Goal: Task Accomplishment & Management: Manage account settings

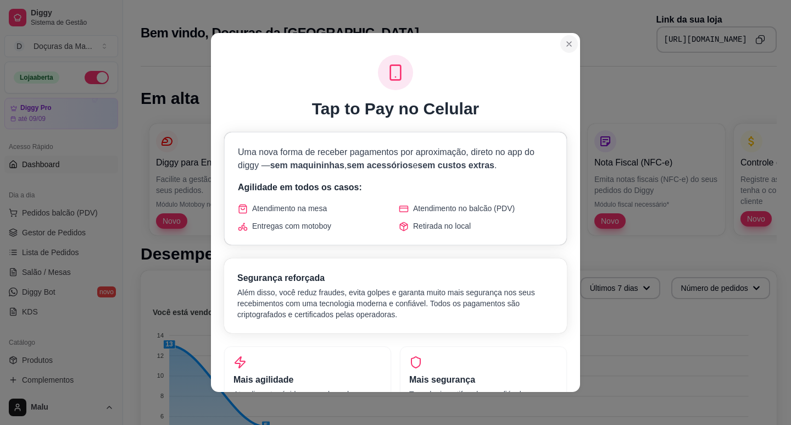
click at [567, 35] on section "Tap to Pay no Celular Uma nova forma de receber pagamentos por aproximação, dir…" at bounding box center [395, 212] width 369 height 359
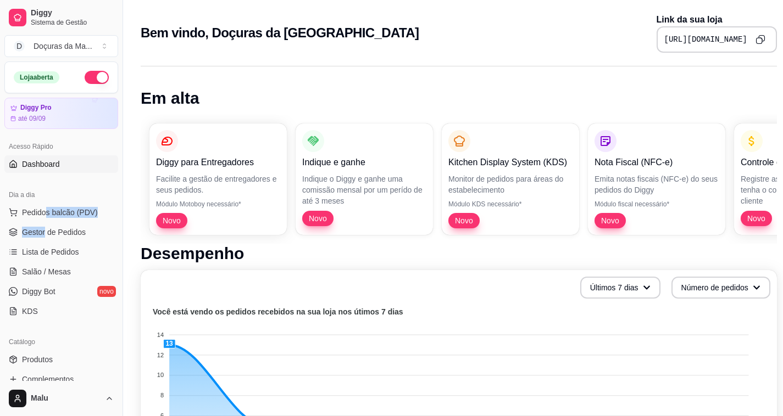
click at [45, 222] on ul "Pedidos balcão (PDV) Gestor de Pedidos Lista de Pedidos Salão / Mesas Diggy Bot…" at bounding box center [61, 262] width 114 height 116
click at [47, 226] on link "Gestor de Pedidos" at bounding box center [61, 233] width 114 height 18
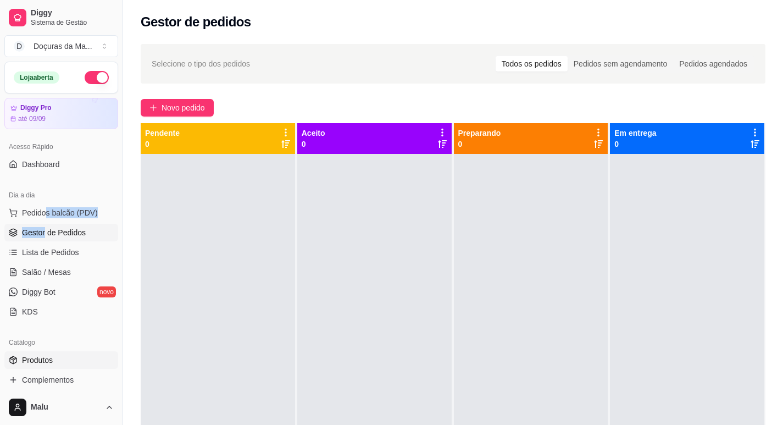
click at [43, 354] on link "Produtos" at bounding box center [61, 360] width 114 height 18
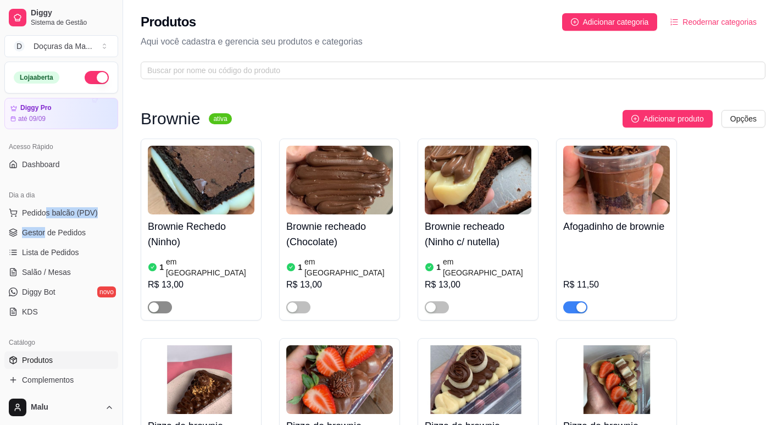
click at [156, 302] on div "button" at bounding box center [154, 307] width 10 height 10
click at [298, 301] on span "button" at bounding box center [298, 307] width 24 height 12
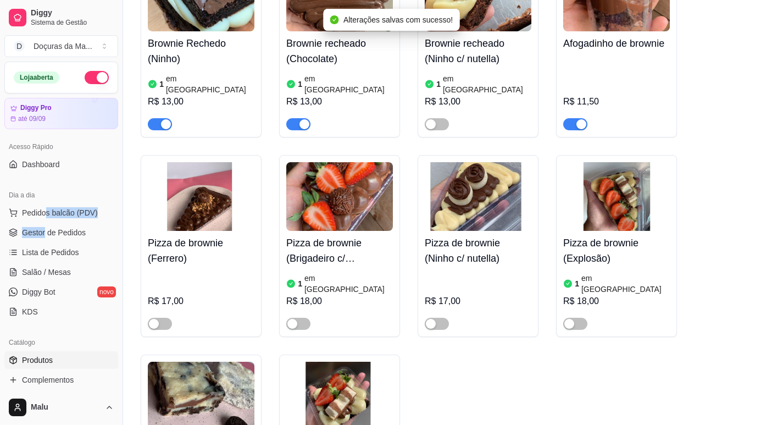
scroll to position [366, 0]
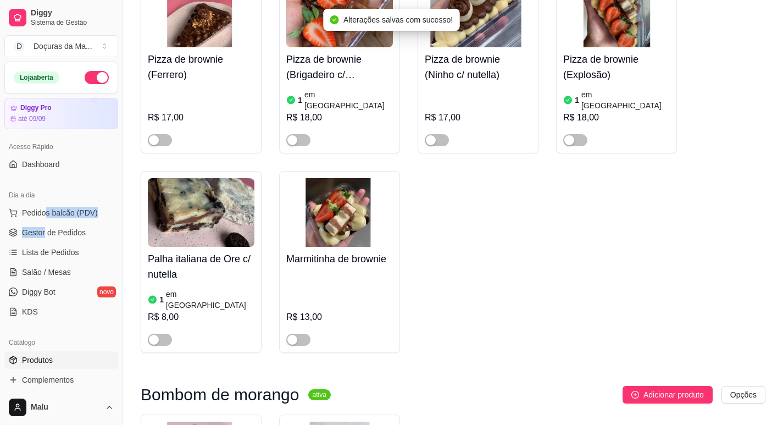
click at [344, 214] on img at bounding box center [339, 212] width 107 height 69
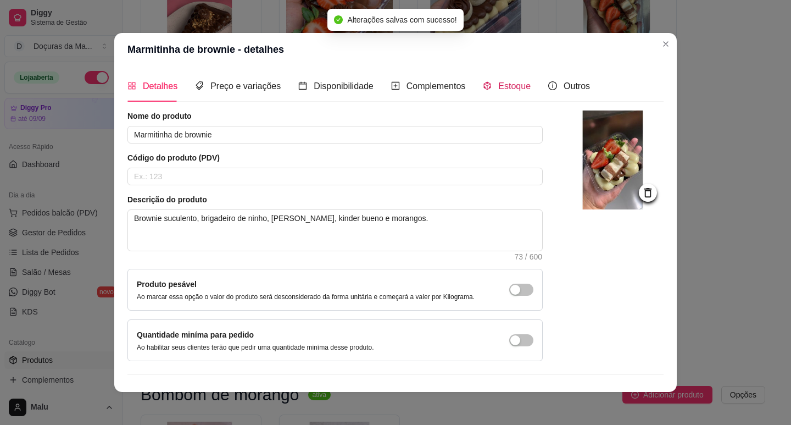
click at [504, 84] on span "Estoque" at bounding box center [514, 85] width 32 height 9
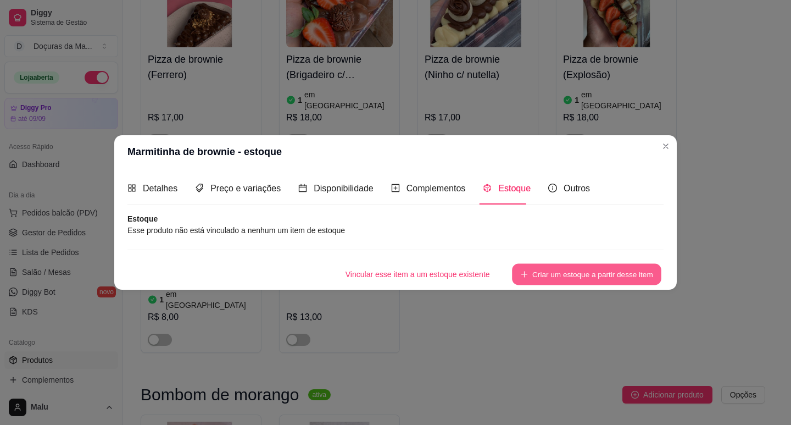
click at [600, 269] on button "Criar um estoque a partir desse item" at bounding box center [586, 273] width 149 height 21
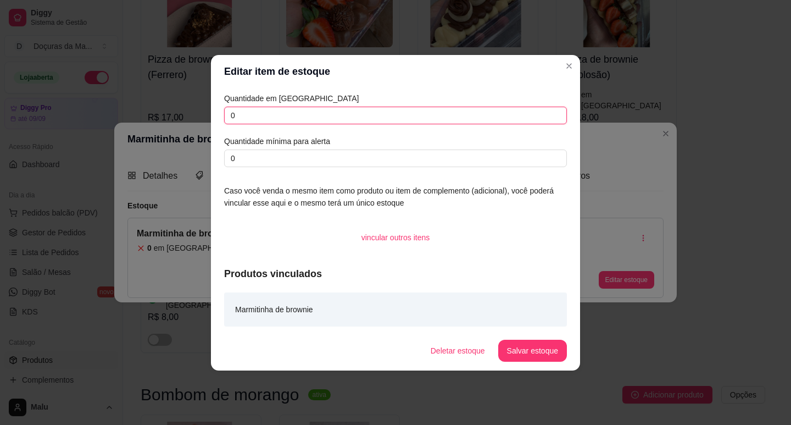
click at [331, 109] on input "0" at bounding box center [395, 116] width 343 height 18
type input "2"
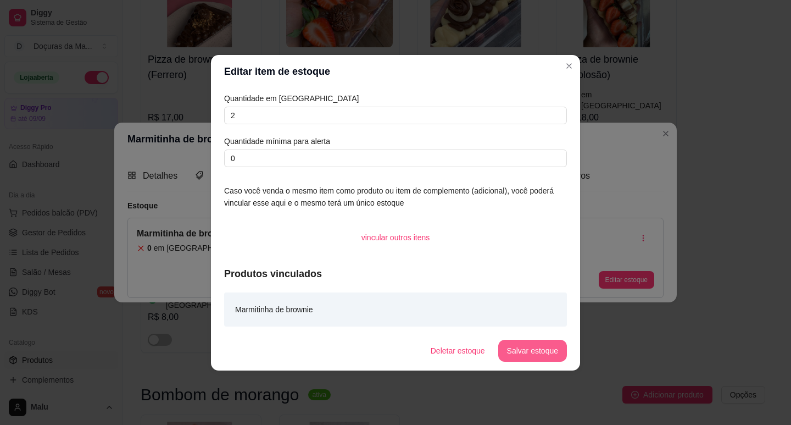
click at [521, 343] on button "Salvar estoque" at bounding box center [532, 350] width 69 height 22
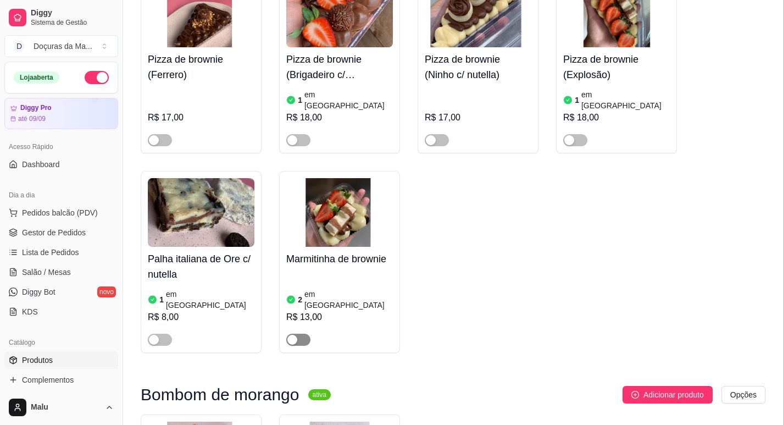
click at [299, 333] on span "button" at bounding box center [298, 339] width 24 height 12
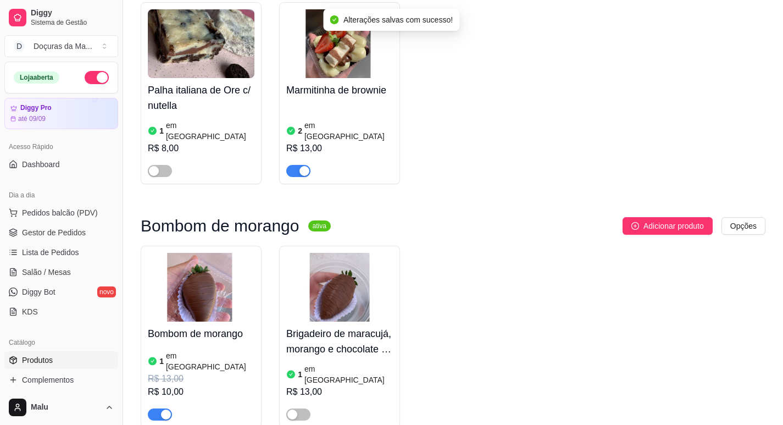
scroll to position [641, 0]
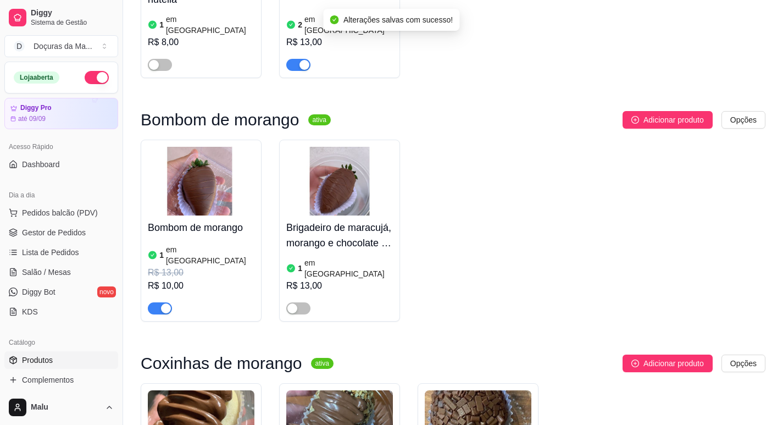
click at [189, 244] on article "em [GEOGRAPHIC_DATA]" at bounding box center [210, 255] width 88 height 22
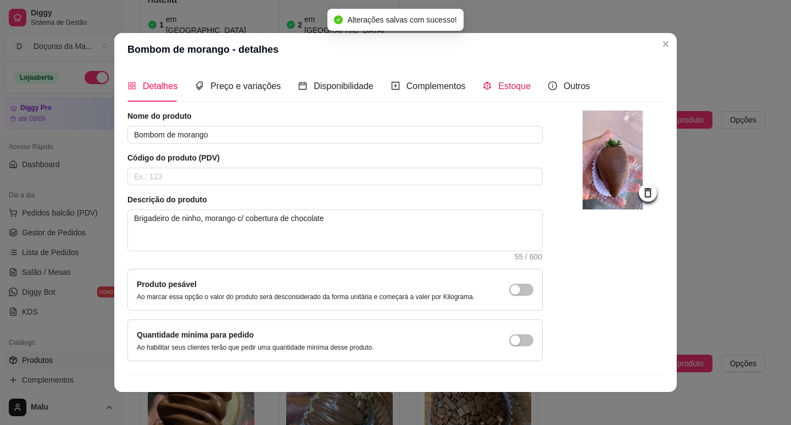
click at [483, 81] on span at bounding box center [487, 85] width 9 height 9
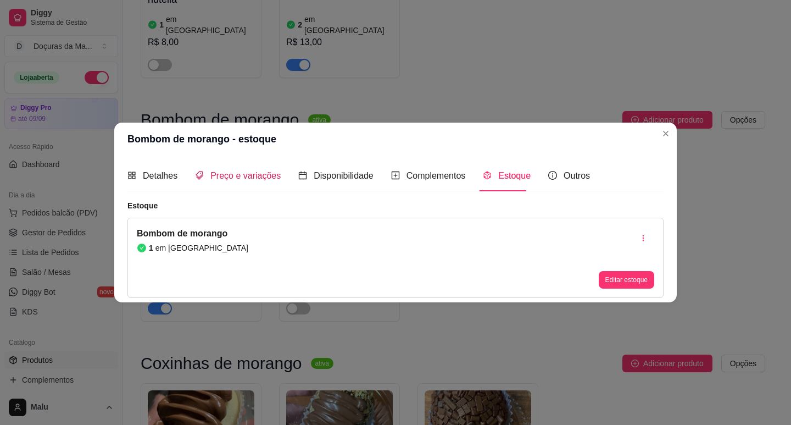
click at [253, 175] on span "Preço e variações" at bounding box center [245, 175] width 70 height 9
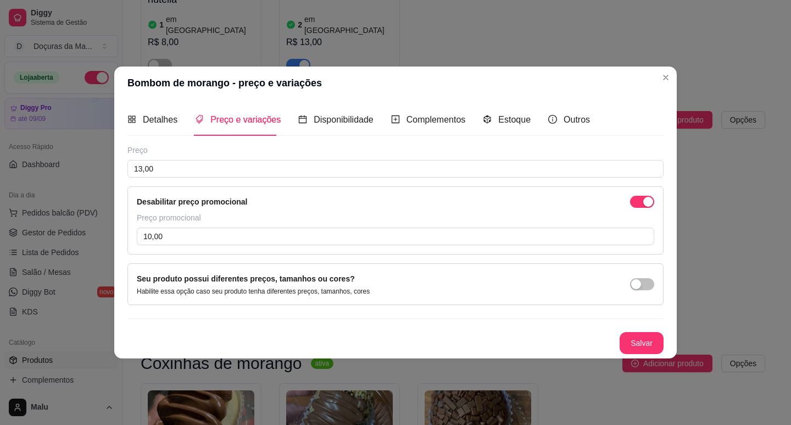
click at [638, 199] on span "button" at bounding box center [642, 202] width 24 height 12
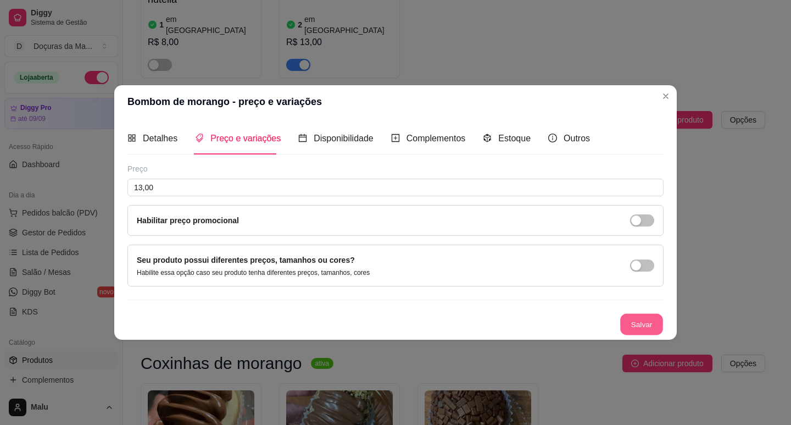
click at [640, 316] on button "Salvar" at bounding box center [641, 323] width 43 height 21
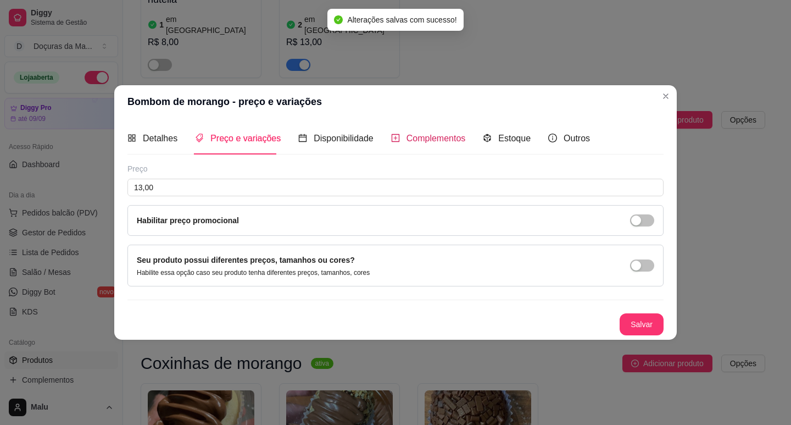
click at [452, 137] on span "Complementos" at bounding box center [435, 137] width 59 height 9
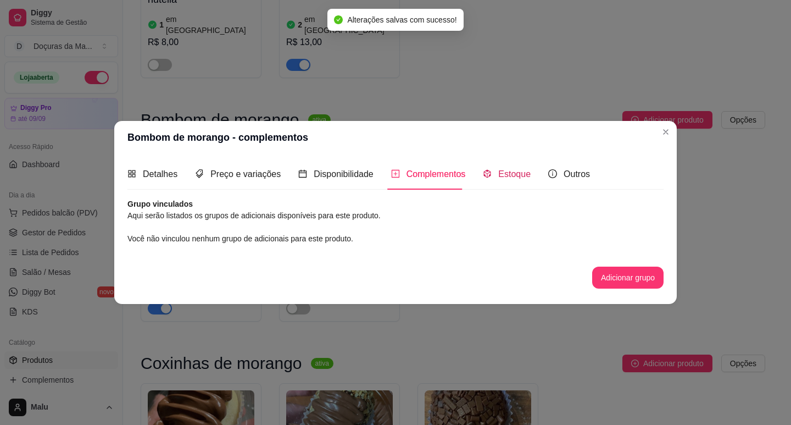
click at [517, 172] on span "Estoque" at bounding box center [514, 173] width 32 height 9
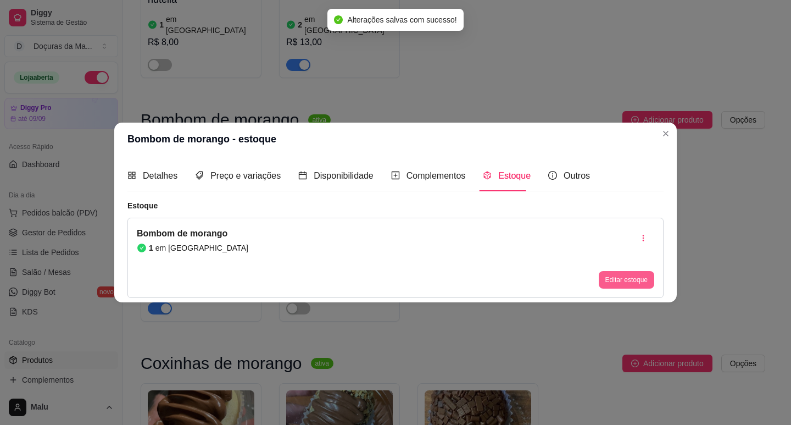
click at [626, 277] on button "Editar estoque" at bounding box center [626, 280] width 55 height 18
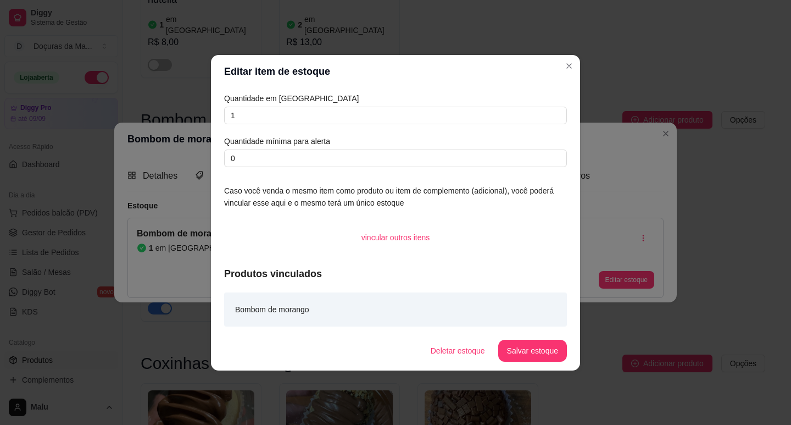
click at [275, 125] on div "Quantidade em estoque 1 Quantidade mínima para alerta 0" at bounding box center [395, 129] width 343 height 75
click at [276, 116] on input "1" at bounding box center [395, 116] width 343 height 18
type input "5"
click at [529, 353] on button "Salvar estoque" at bounding box center [532, 349] width 67 height 21
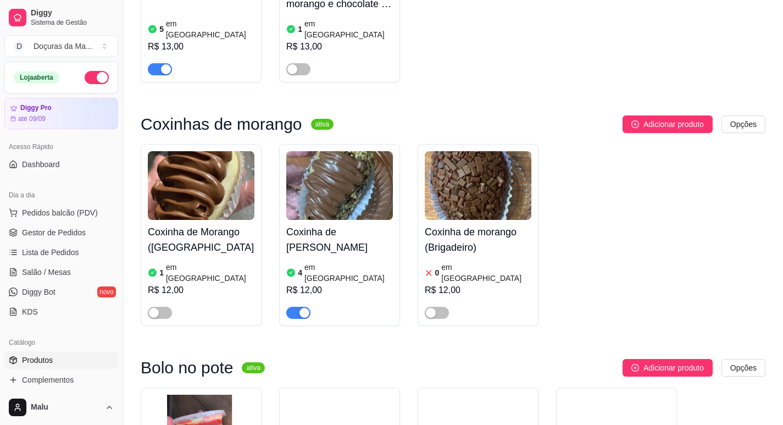
scroll to position [915, 0]
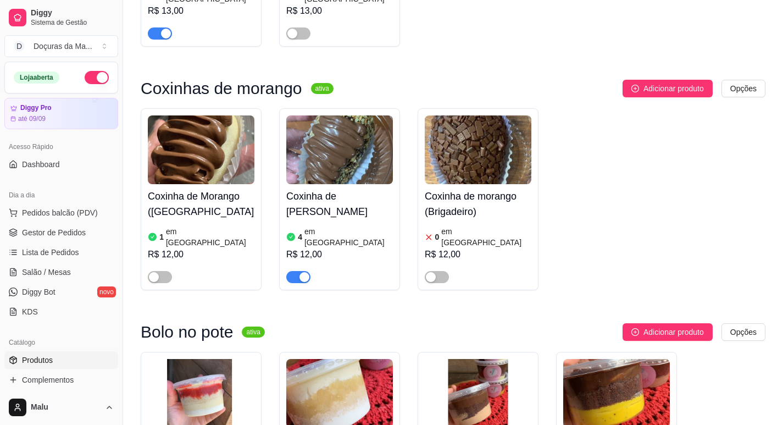
click at [322, 188] on h4 "Coxinha de [PERSON_NAME]" at bounding box center [339, 203] width 107 height 31
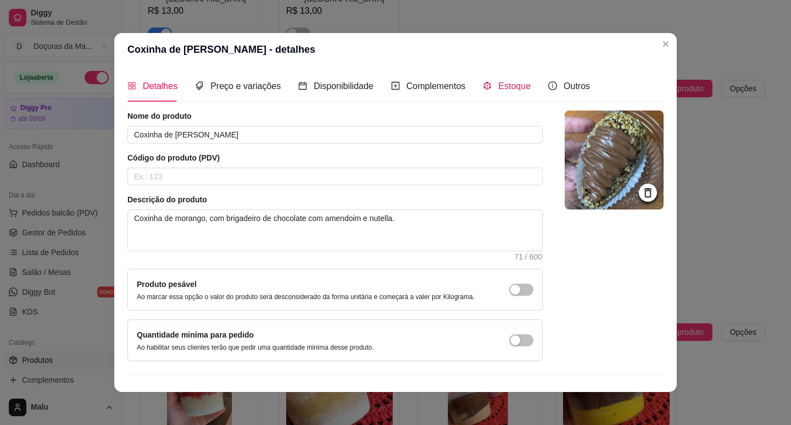
click at [510, 91] on div "Estoque" at bounding box center [507, 86] width 48 height 14
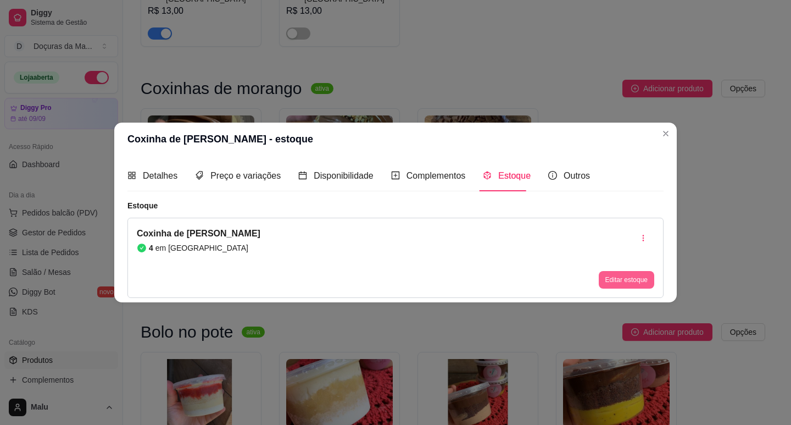
click at [604, 277] on button "Editar estoque" at bounding box center [626, 280] width 55 height 18
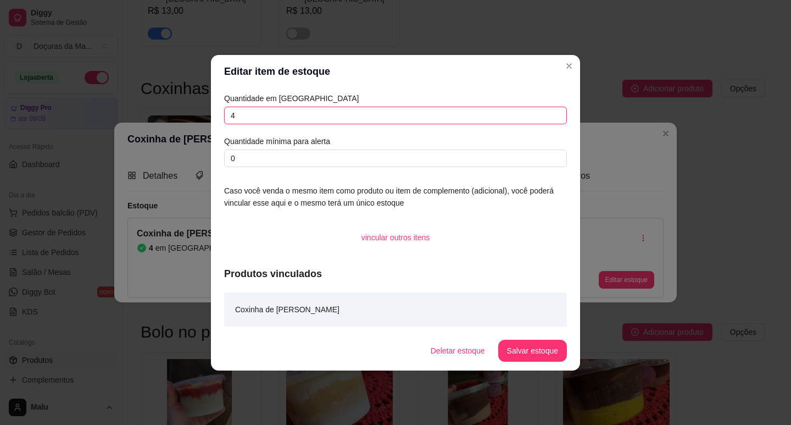
click at [247, 113] on input "4" at bounding box center [395, 116] width 343 height 18
type input "3"
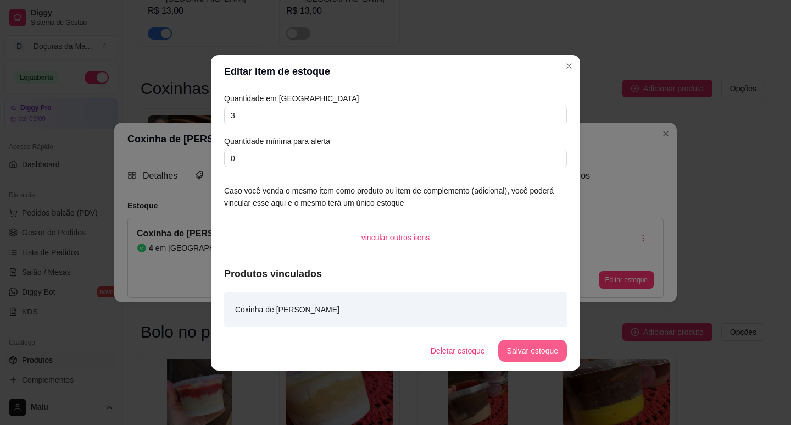
click at [523, 352] on button "Salvar estoque" at bounding box center [532, 350] width 69 height 22
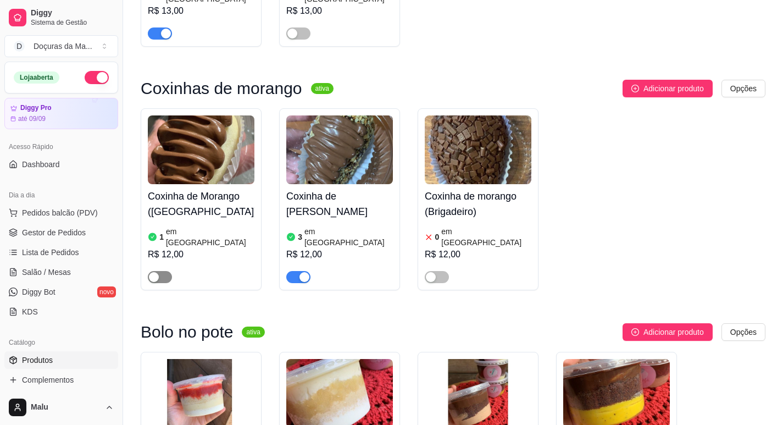
click at [163, 271] on span "button" at bounding box center [160, 277] width 24 height 12
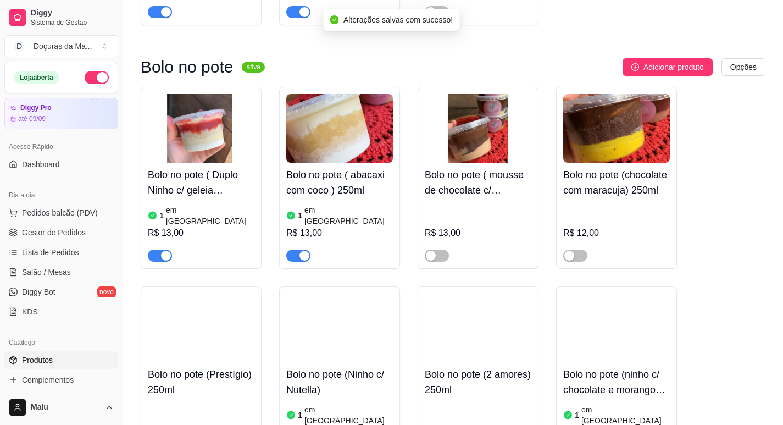
scroll to position [1190, 0]
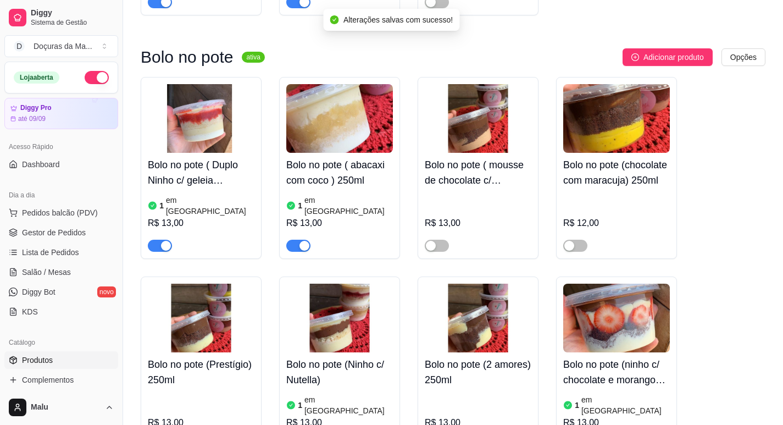
click at [175, 157] on h4 "Bolo no pote ( Duplo Ninho c/ geleia morangos) 250ml" at bounding box center [201, 172] width 107 height 31
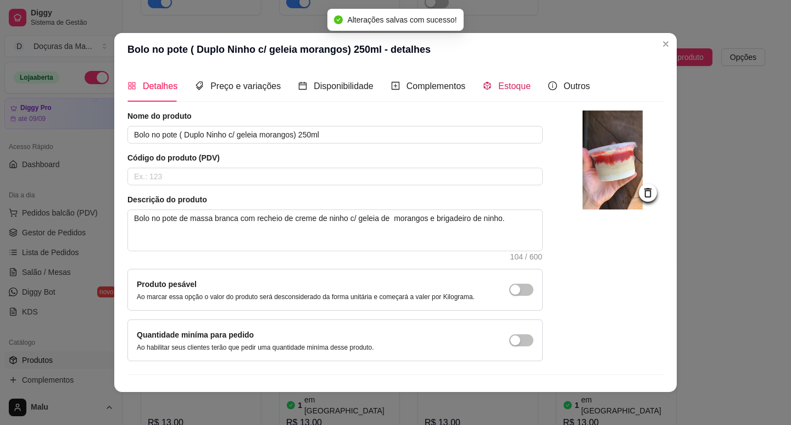
click at [489, 91] on div "Estoque" at bounding box center [507, 86] width 48 height 14
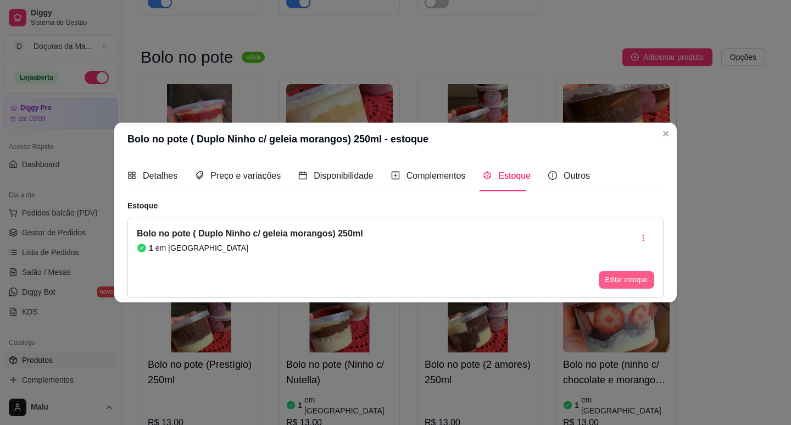
click at [620, 285] on button "Editar estoque" at bounding box center [626, 280] width 55 height 18
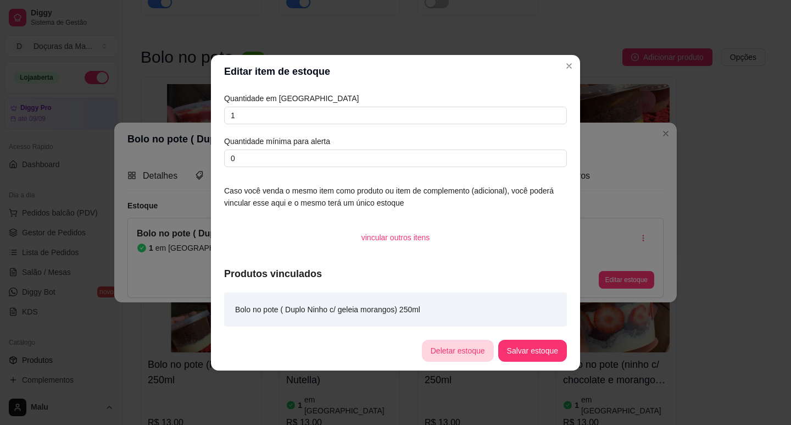
click at [456, 348] on button "Deletar estoque" at bounding box center [458, 350] width 72 height 22
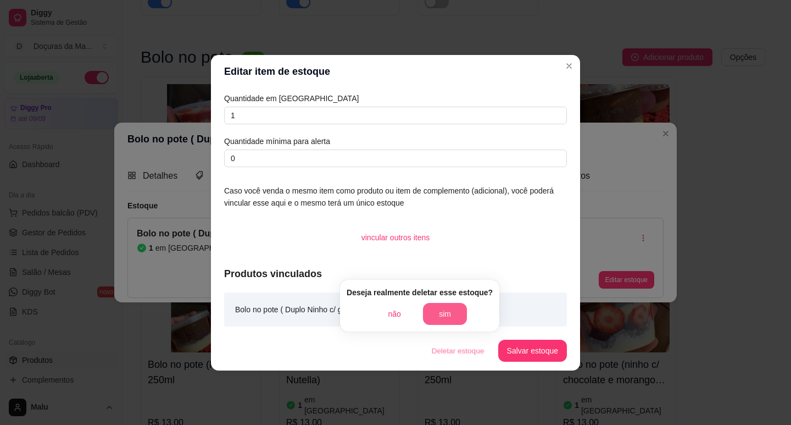
click at [451, 313] on button "sim" at bounding box center [445, 314] width 44 height 22
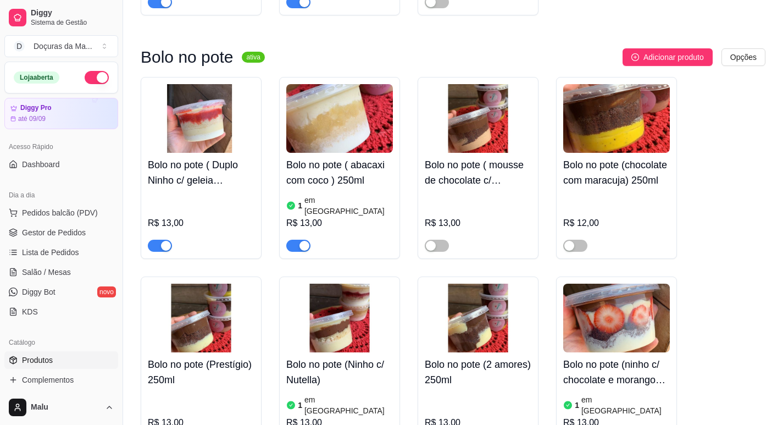
click at [320, 153] on div "Bolo no pote ( abacaxi com coco ) 250ml 1 em estoque R$ 13,00" at bounding box center [339, 202] width 107 height 99
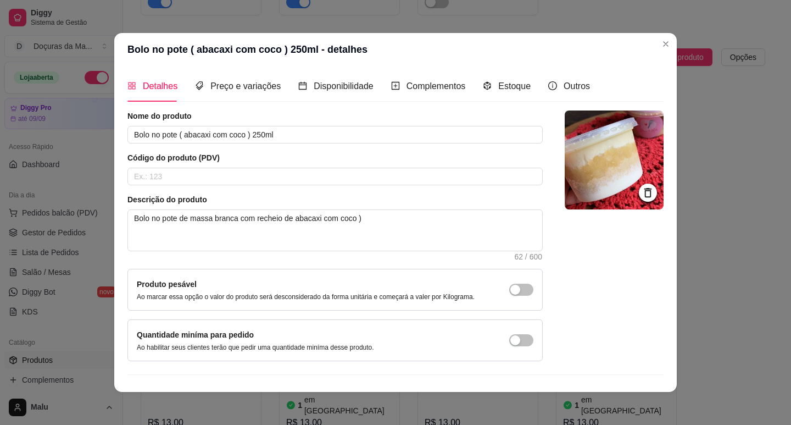
click at [523, 87] on div "Detalhes Preço e variações Disponibilidade Complementos Estoque Outros" at bounding box center [358, 85] width 462 height 31
click at [508, 90] on span "Estoque" at bounding box center [514, 85] width 32 height 9
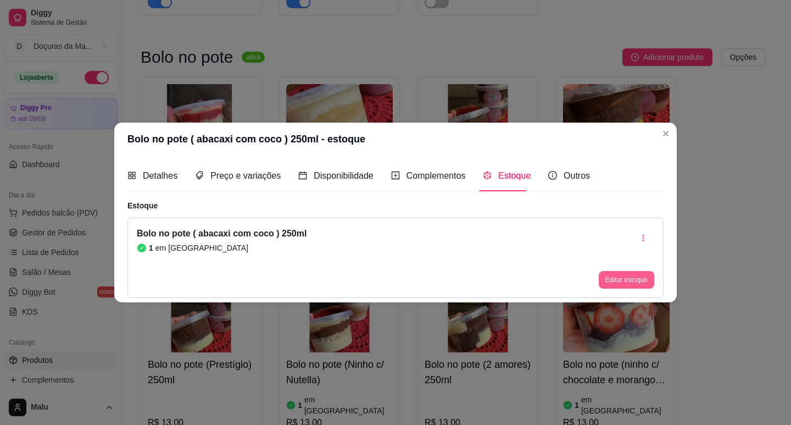
click at [622, 287] on button "Editar estoque" at bounding box center [626, 280] width 55 height 18
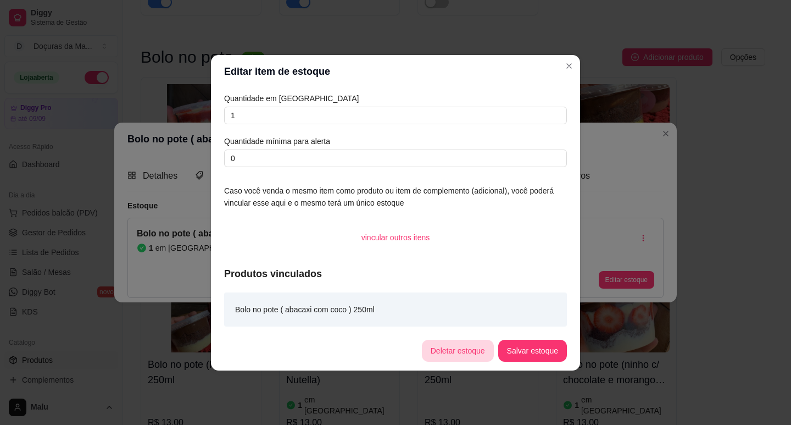
click at [436, 349] on button "Deletar estoque" at bounding box center [458, 350] width 72 height 22
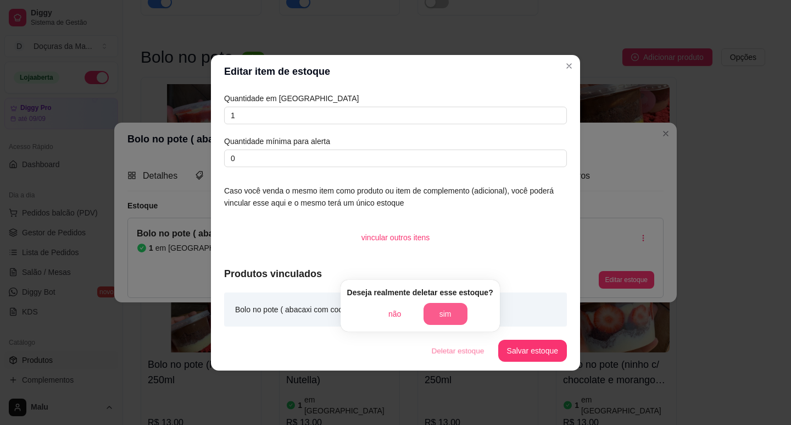
click at [435, 308] on button "sim" at bounding box center [445, 314] width 44 height 22
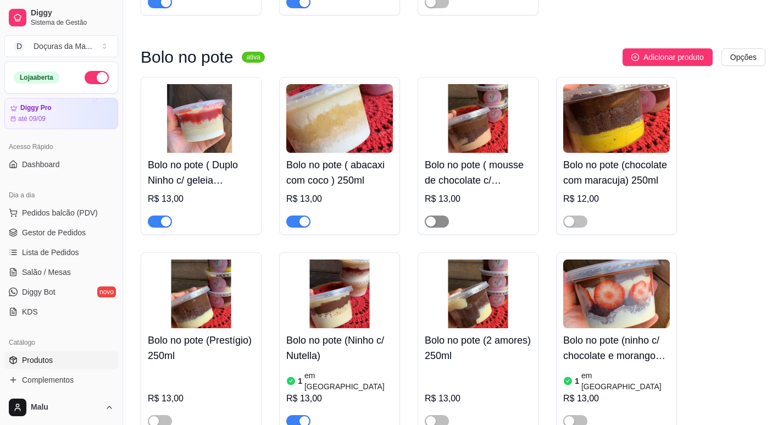
click at [438, 215] on span "button" at bounding box center [437, 221] width 24 height 12
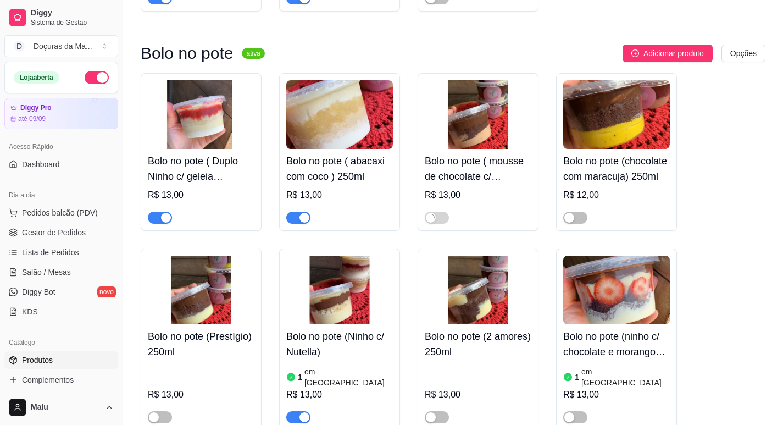
scroll to position [1281, 0]
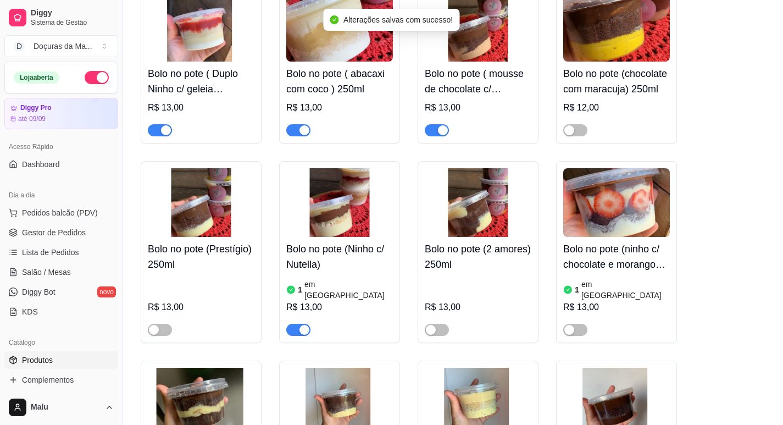
click at [329, 241] on h4 "Bolo no pote (Ninho c/ Nutella)" at bounding box center [339, 256] width 107 height 31
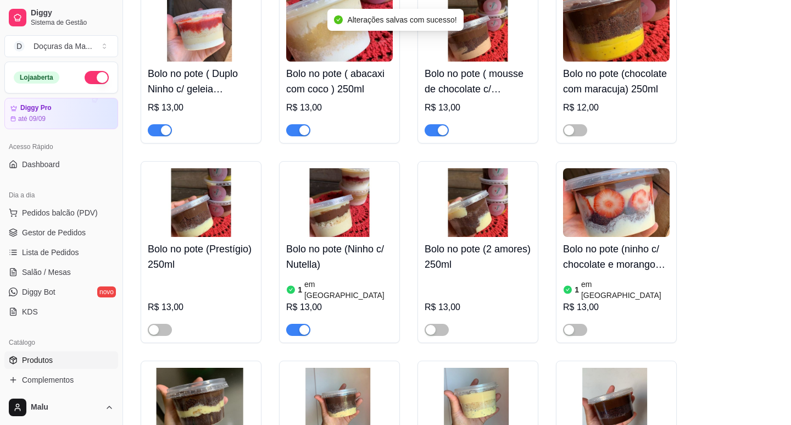
click at [494, 94] on div "Estoque" at bounding box center [507, 85] width 48 height 31
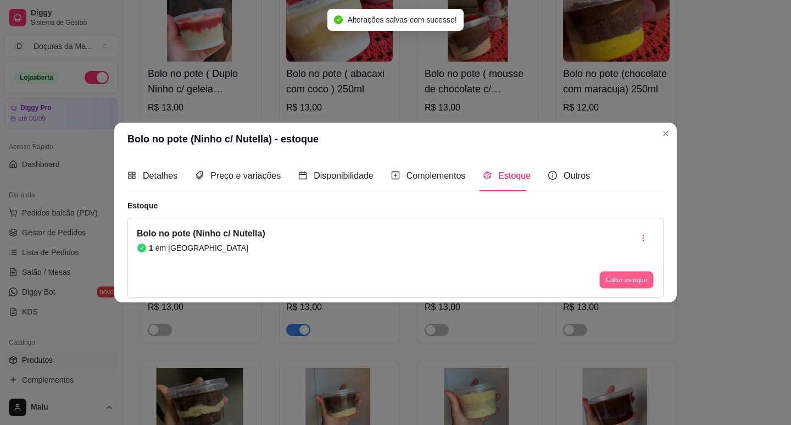
click at [605, 281] on button "Editar estoque" at bounding box center [626, 279] width 54 height 17
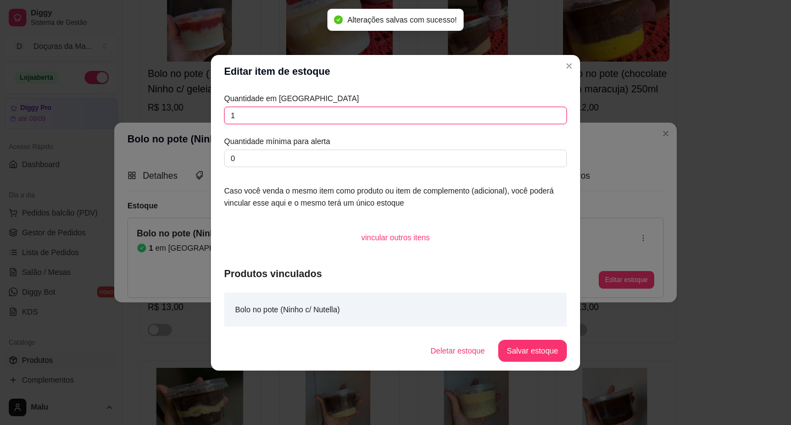
click at [313, 110] on input "1" at bounding box center [395, 116] width 343 height 18
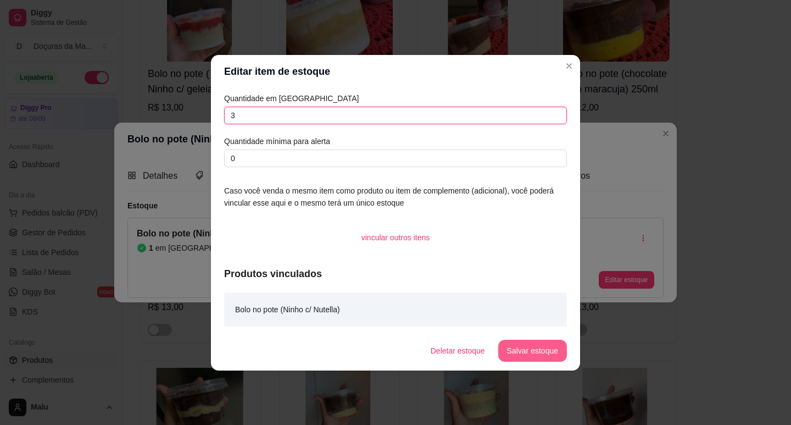
type input "3"
click at [548, 351] on button "Salvar estoque" at bounding box center [532, 350] width 69 height 22
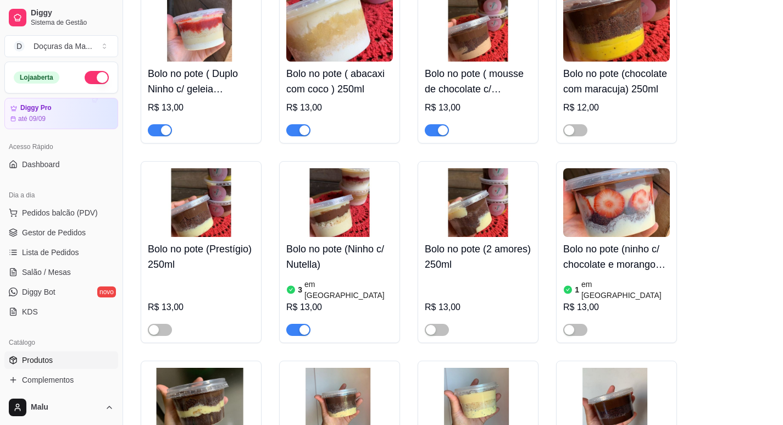
click at [164, 314] on div at bounding box center [201, 325] width 107 height 22
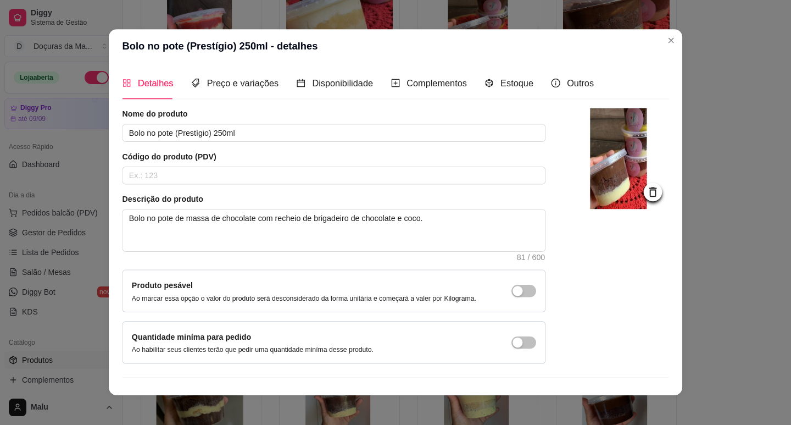
click at [162, 259] on div "Descrição do produto Bolo no pote de massa de chocolate com recheio de brigadei…" at bounding box center [333, 226] width 423 height 67
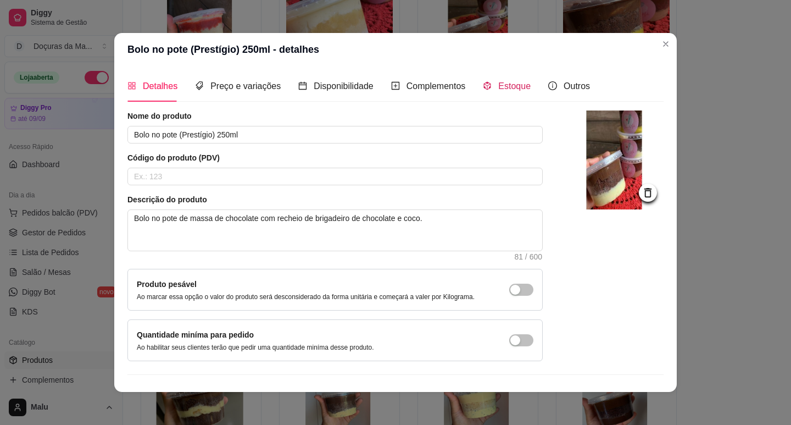
drag, startPoint x: 513, startPoint y: 85, endPoint x: 528, endPoint y: 158, distance: 74.4
click at [513, 86] on span "Estoque" at bounding box center [514, 85] width 32 height 9
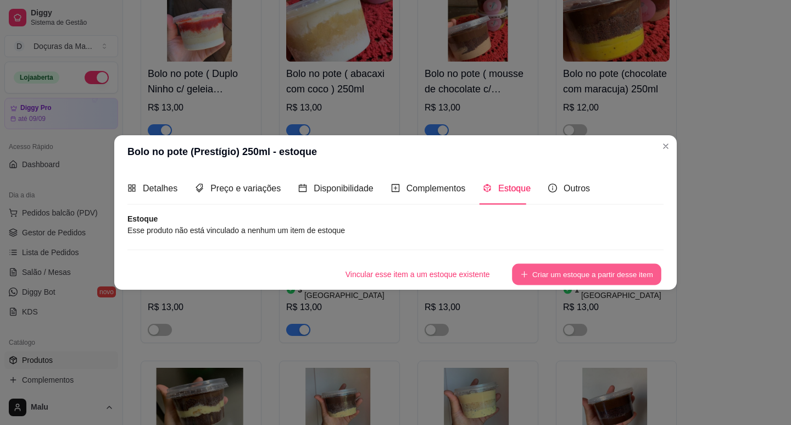
click at [607, 275] on button "Criar um estoque a partir desse item" at bounding box center [586, 273] width 149 height 21
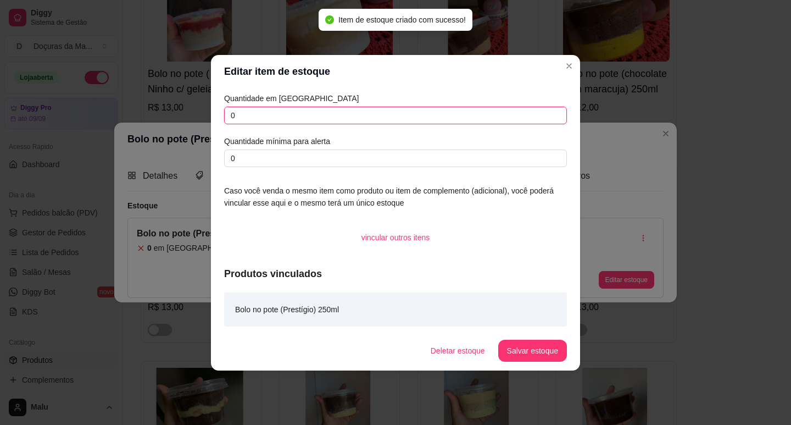
click at [242, 113] on input "0" at bounding box center [395, 116] width 343 height 18
type input "3"
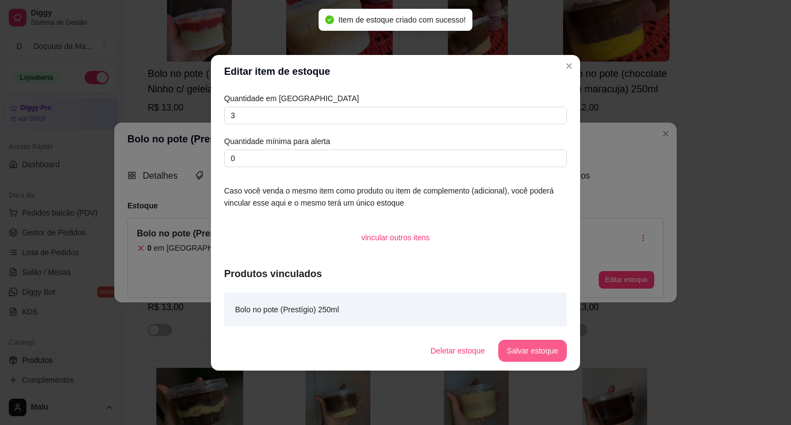
click at [533, 353] on button "Salvar estoque" at bounding box center [532, 350] width 69 height 22
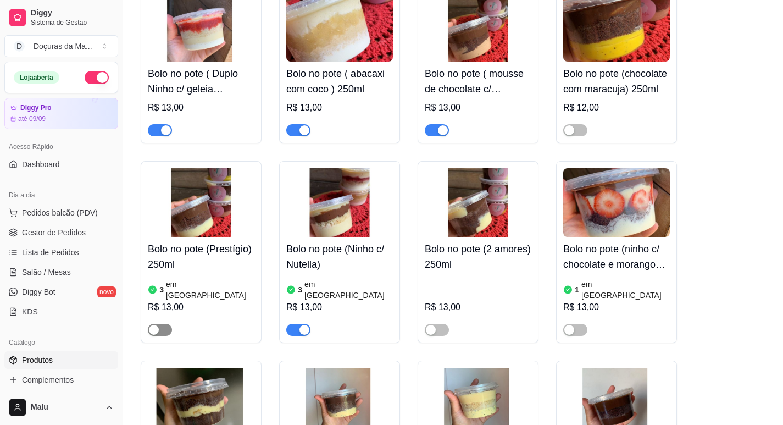
click at [154, 325] on div "button" at bounding box center [154, 330] width 10 height 10
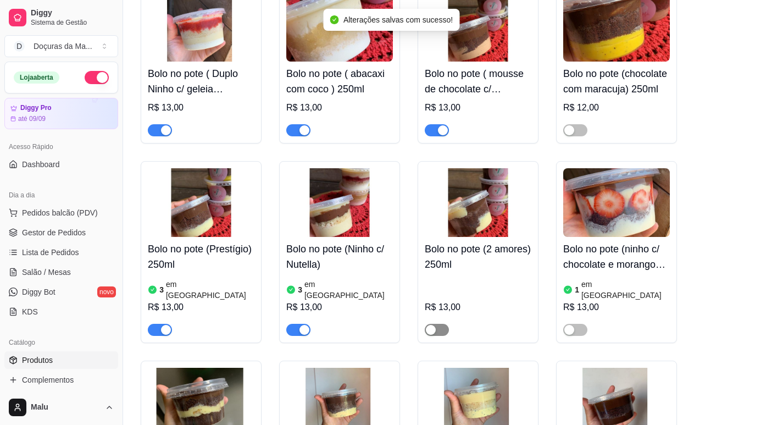
click at [443, 323] on span "button" at bounding box center [437, 329] width 24 height 12
click at [597, 241] on h4 "Bolo no pote (ninho c/ chocolate e morangos) 250ml" at bounding box center [616, 256] width 107 height 31
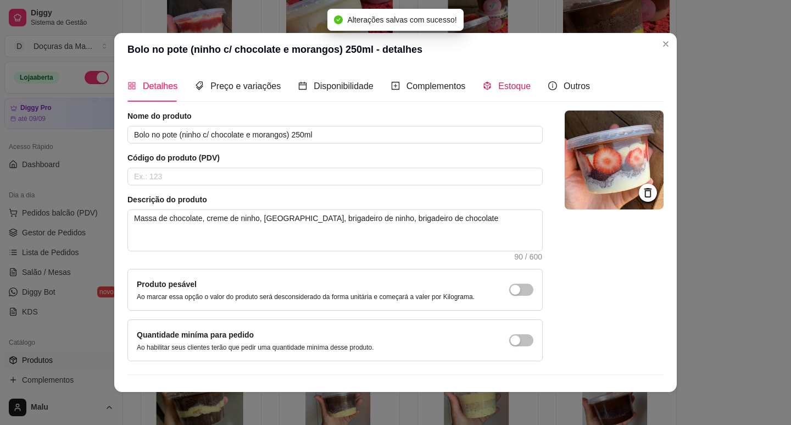
click at [489, 86] on div "Estoque" at bounding box center [507, 86] width 48 height 14
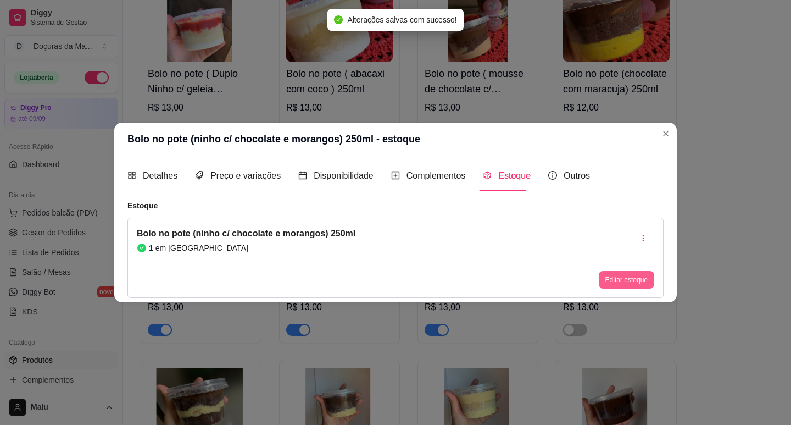
click at [604, 283] on button "Editar estoque" at bounding box center [626, 280] width 55 height 18
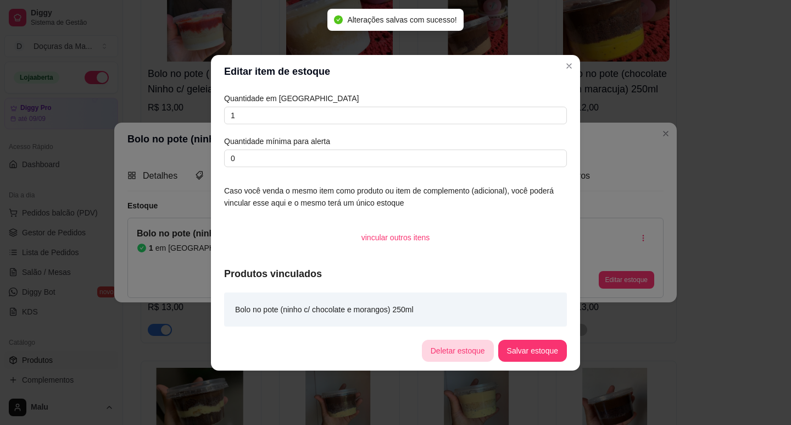
click at [457, 351] on button "Deletar estoque" at bounding box center [458, 350] width 72 height 22
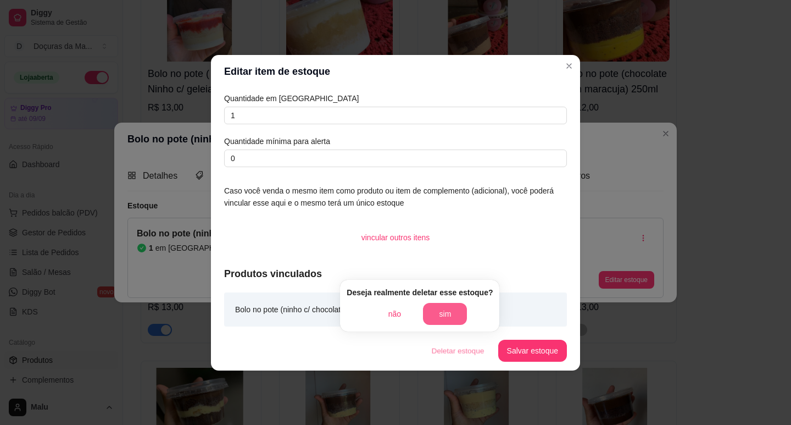
click at [448, 311] on button "sim" at bounding box center [445, 314] width 44 height 22
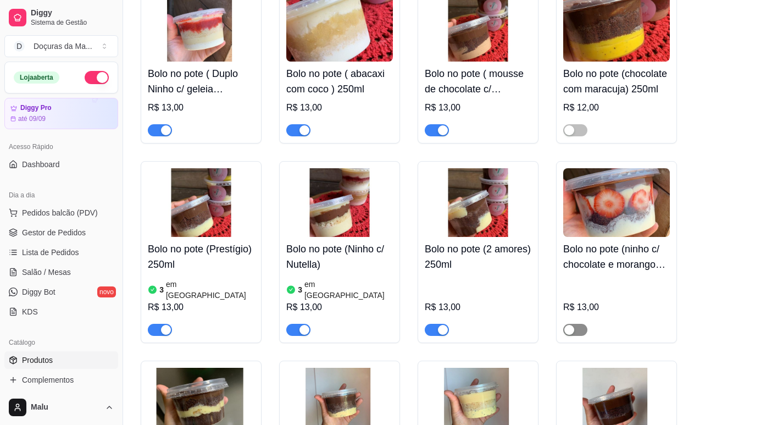
click at [573, 325] on div "button" at bounding box center [569, 330] width 10 height 10
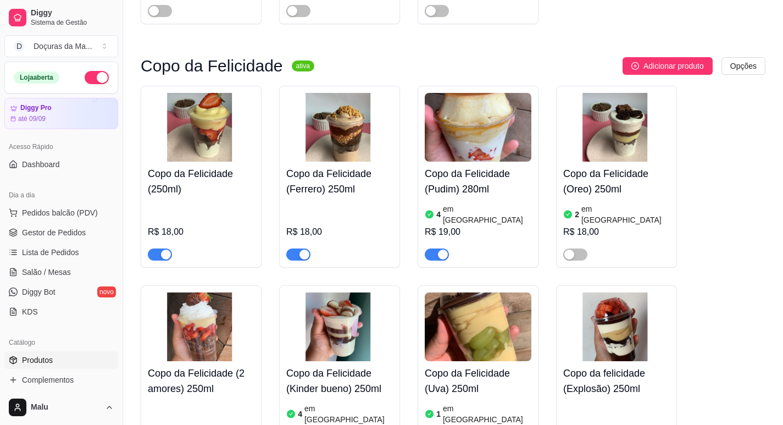
scroll to position [2746, 0]
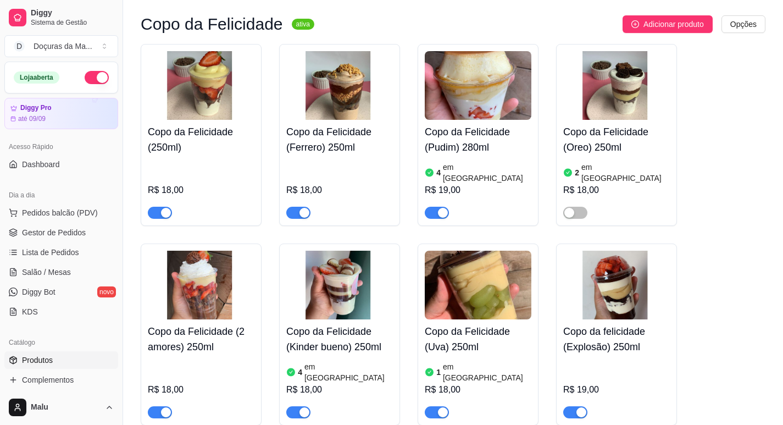
click at [466, 323] on h4 "Copo da Felicidade (Uva) 250ml" at bounding box center [478, 338] width 107 height 31
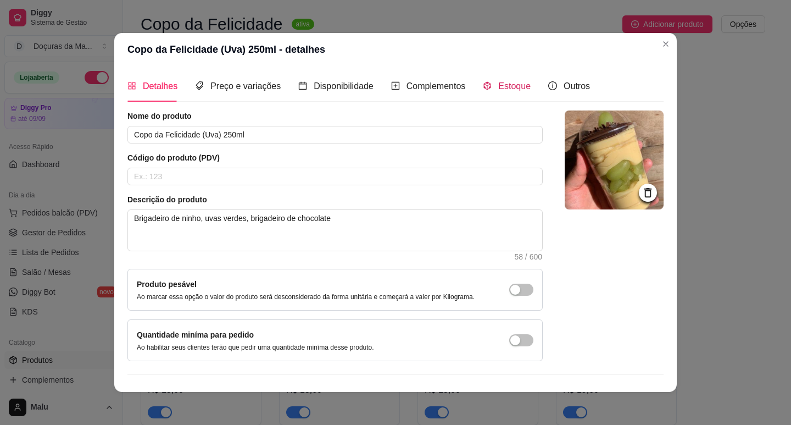
click at [514, 92] on div "Estoque" at bounding box center [507, 86] width 48 height 14
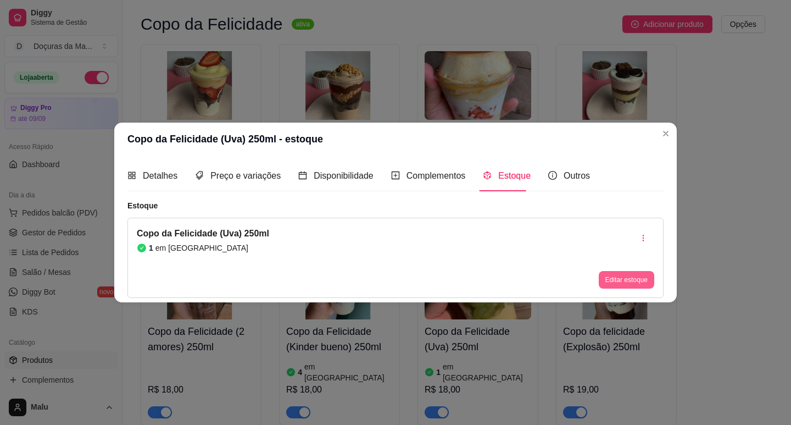
click at [627, 282] on button "Editar estoque" at bounding box center [626, 280] width 55 height 18
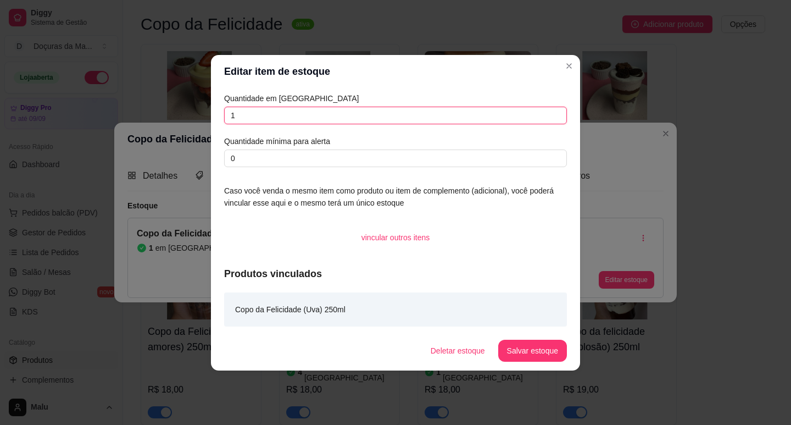
click at [302, 110] on input "1" at bounding box center [395, 116] width 343 height 18
type input "2"
click at [567, 341] on footer "Deletar estoque Salvar estoque" at bounding box center [395, 351] width 369 height 40
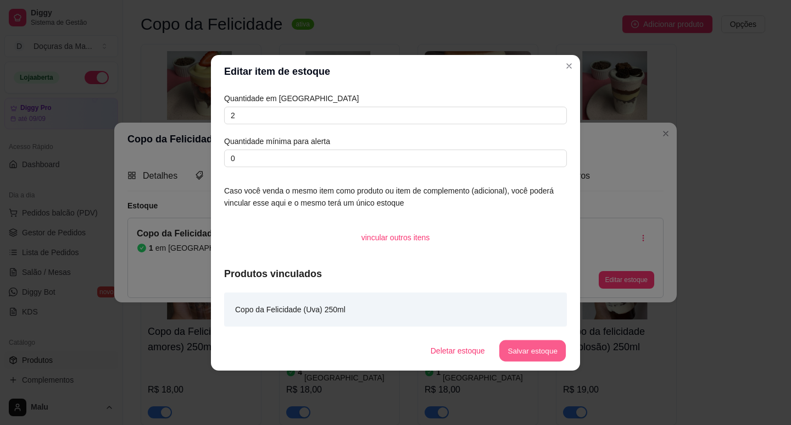
click at [561, 347] on button "Salvar estoque" at bounding box center [532, 349] width 67 height 21
click at [519, 355] on button "Salvar estoque" at bounding box center [532, 349] width 67 height 21
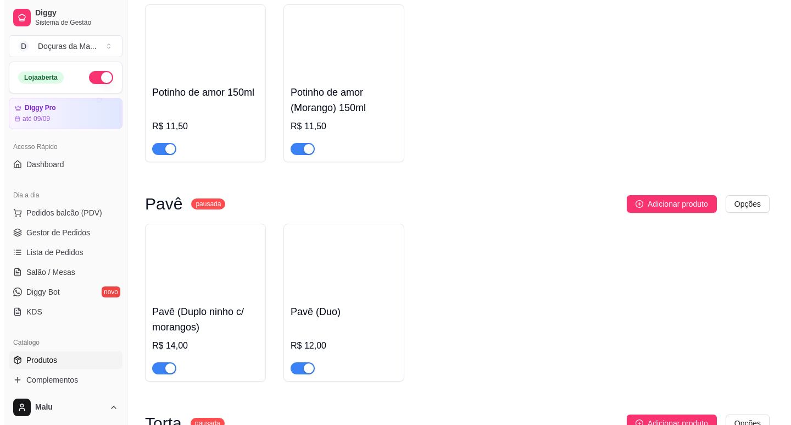
scroll to position [3661, 0]
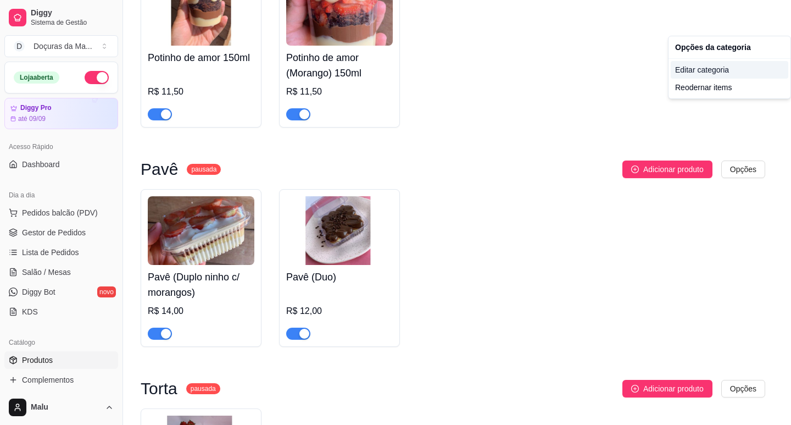
click at [726, 69] on div "Editar categoria" at bounding box center [730, 70] width 118 height 18
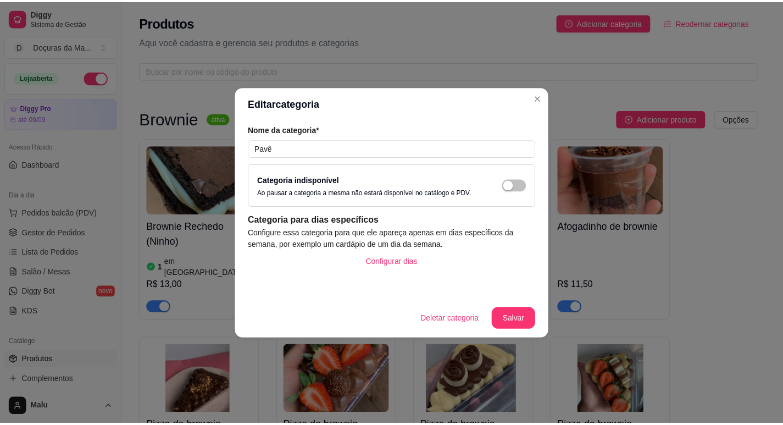
scroll to position [3474, 0]
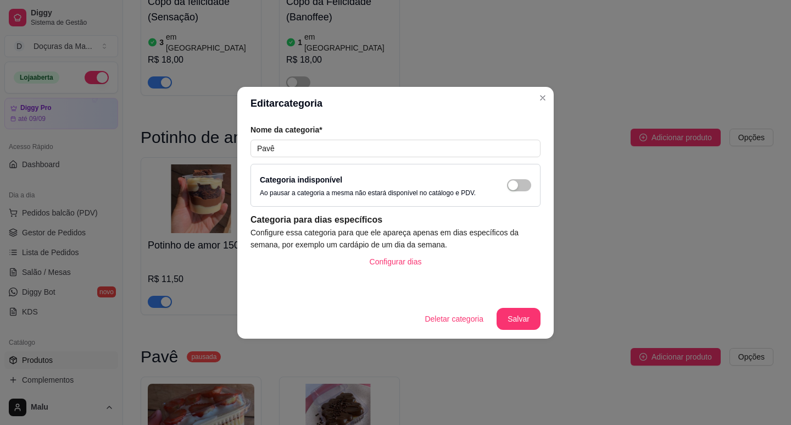
click at [518, 185] on button "button" at bounding box center [519, 185] width 24 height 12
click at [516, 322] on button "Salvar" at bounding box center [518, 319] width 44 height 22
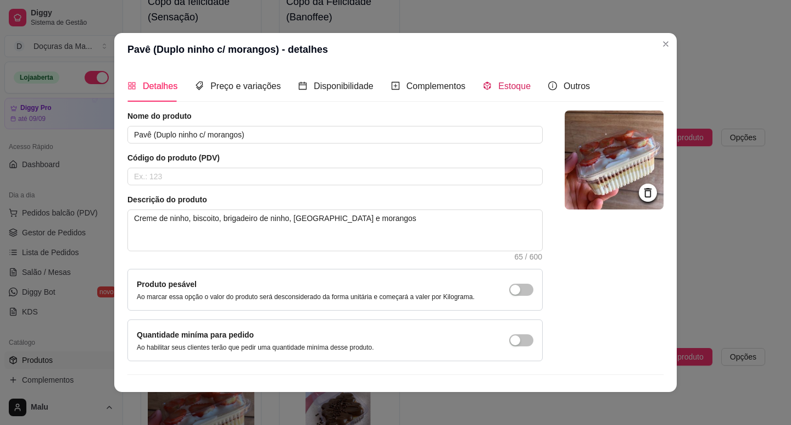
drag, startPoint x: 499, startPoint y: 89, endPoint x: 506, endPoint y: 94, distance: 8.6
click at [500, 88] on span "Estoque" at bounding box center [514, 85] width 32 height 9
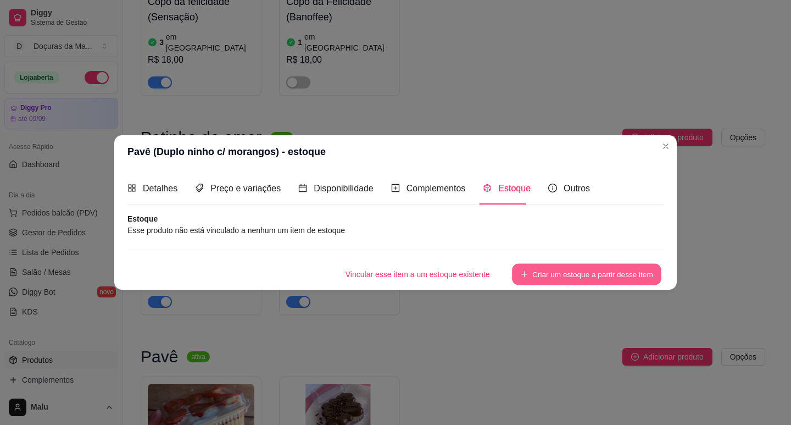
click at [606, 266] on button "Criar um estoque a partir desse item" at bounding box center [586, 273] width 149 height 21
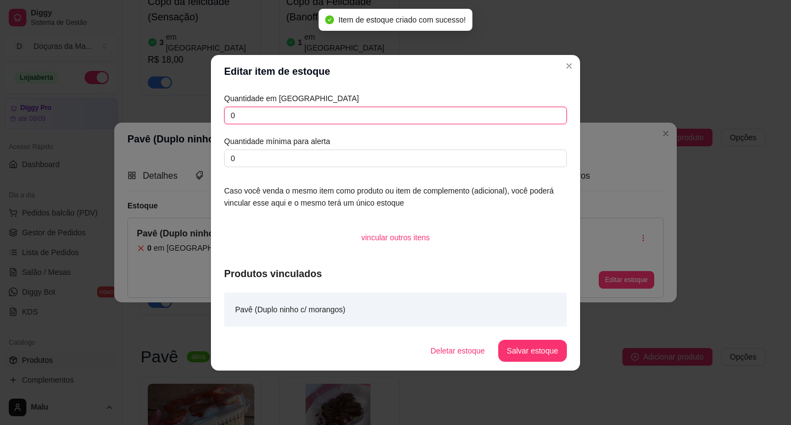
click at [289, 107] on input "0" at bounding box center [395, 116] width 343 height 18
type input "2"
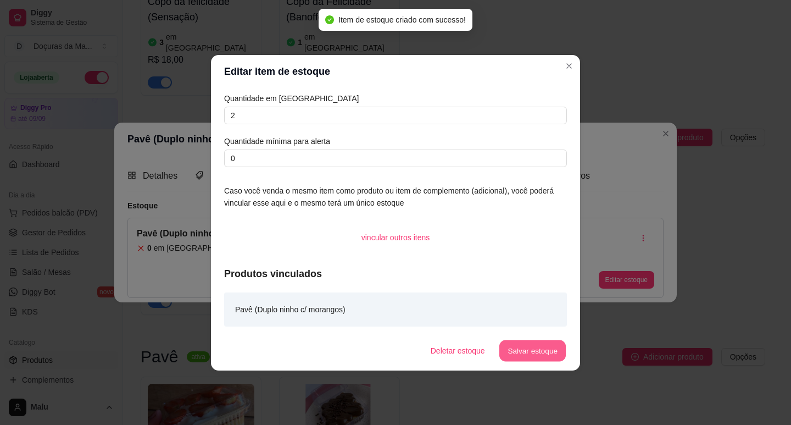
click at [551, 353] on button "Salvar estoque" at bounding box center [532, 349] width 67 height 21
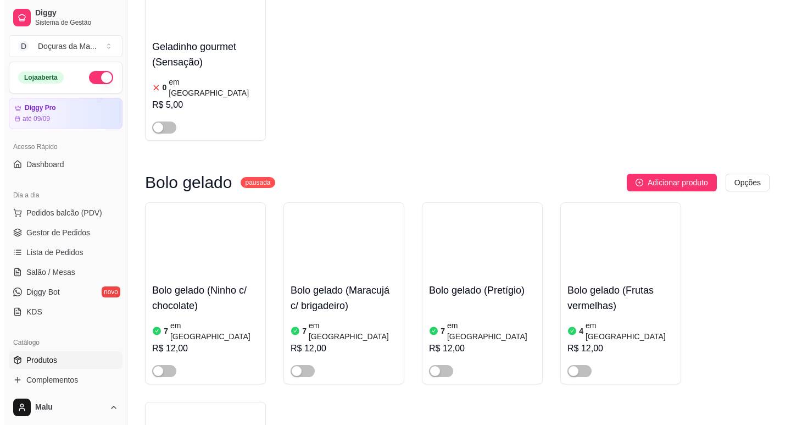
scroll to position [4572, 0]
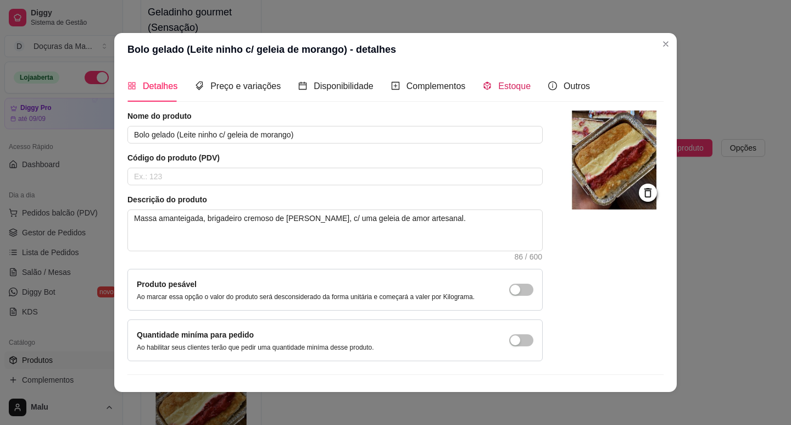
click at [501, 91] on span "Estoque" at bounding box center [514, 85] width 32 height 9
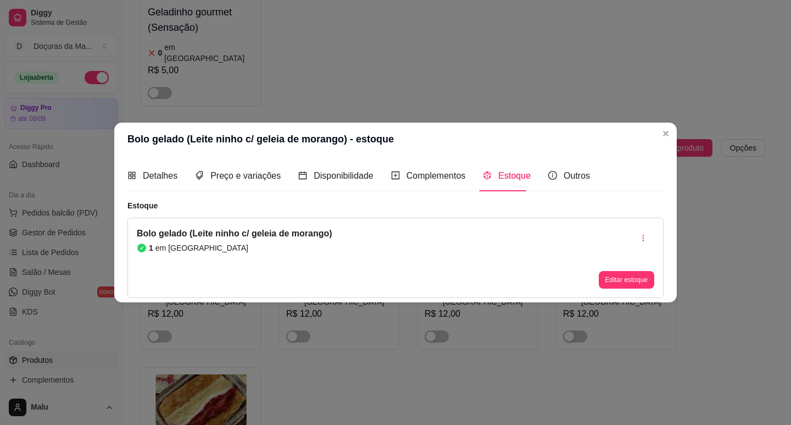
click at [620, 276] on button "Editar estoque" at bounding box center [626, 280] width 55 height 18
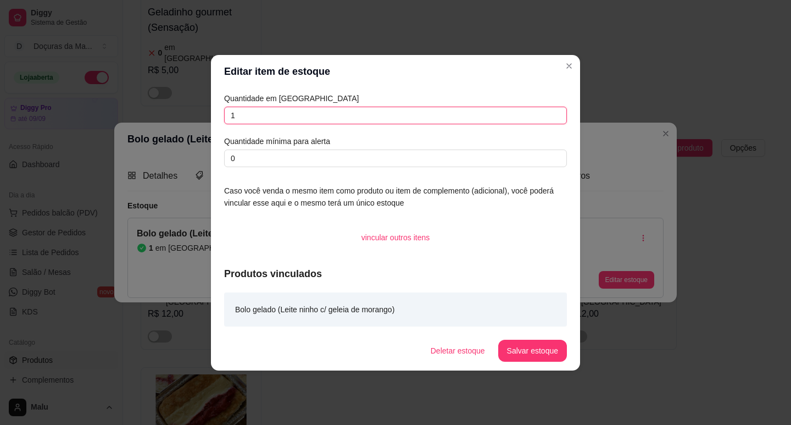
click at [286, 111] on input "1" at bounding box center [395, 116] width 343 height 18
type input "10"
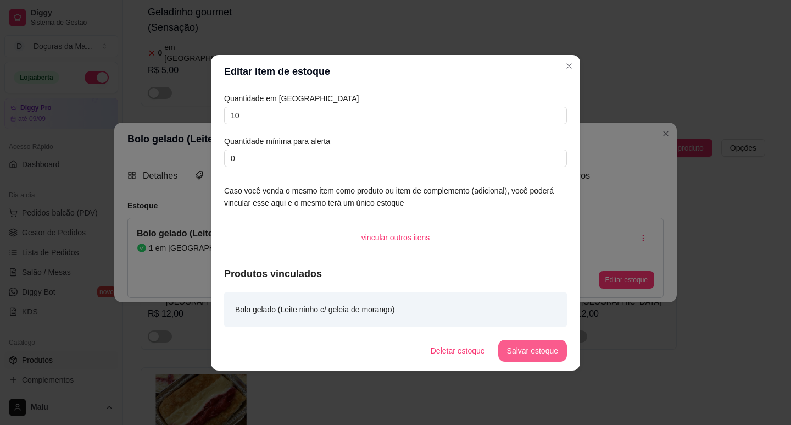
click at [537, 348] on button "Salvar estoque" at bounding box center [532, 350] width 69 height 22
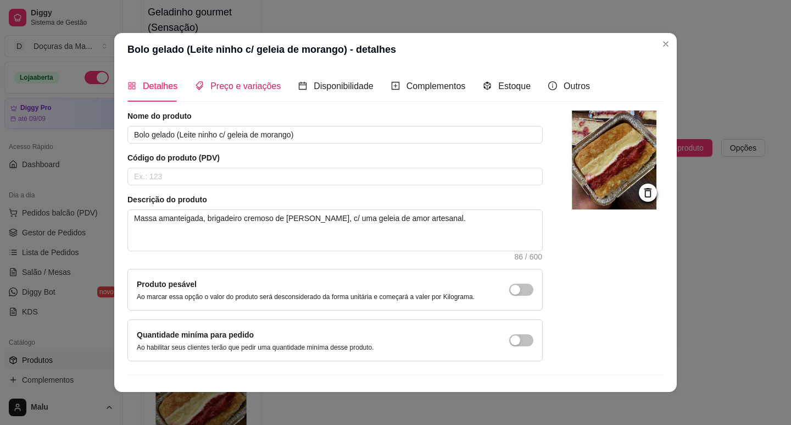
click at [237, 82] on span "Preço e variações" at bounding box center [245, 85] width 70 height 9
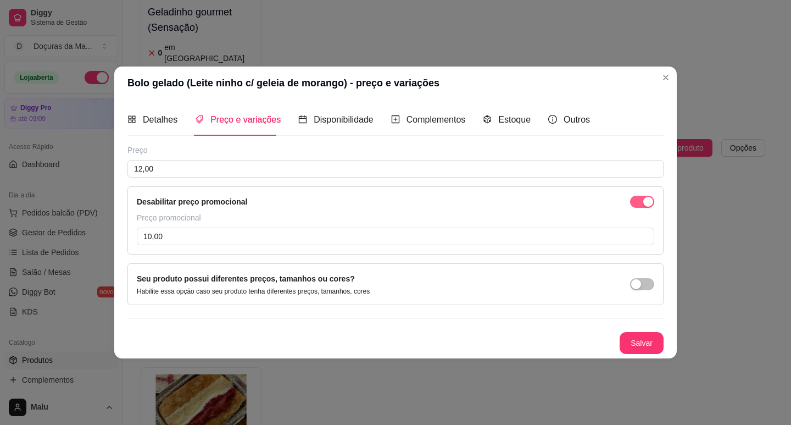
click at [646, 203] on div "button" at bounding box center [648, 202] width 10 height 10
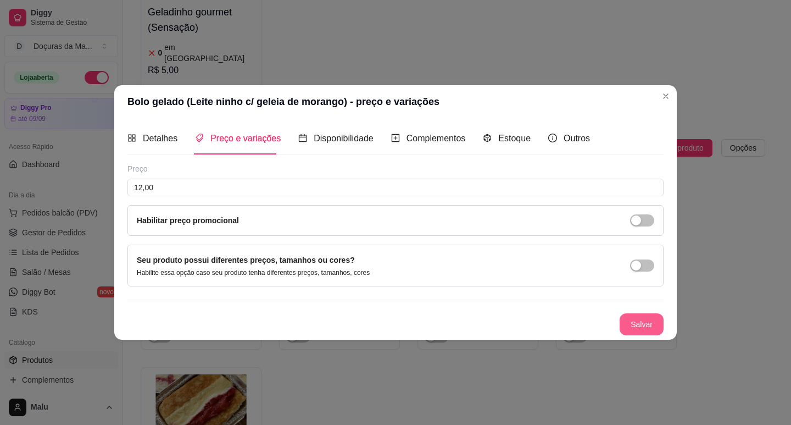
click at [635, 322] on button "Salvar" at bounding box center [641, 324] width 44 height 22
click at [674, 87] on header "Bolo gelado (Leite ninho c/ geleia de morango) - preço e variações" at bounding box center [395, 101] width 562 height 33
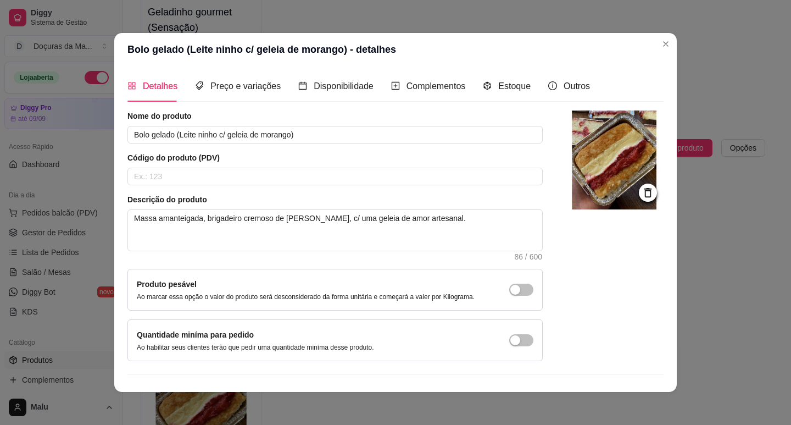
click at [619, 159] on img at bounding box center [614, 159] width 99 height 99
click at [629, 155] on img at bounding box center [614, 159] width 99 height 99
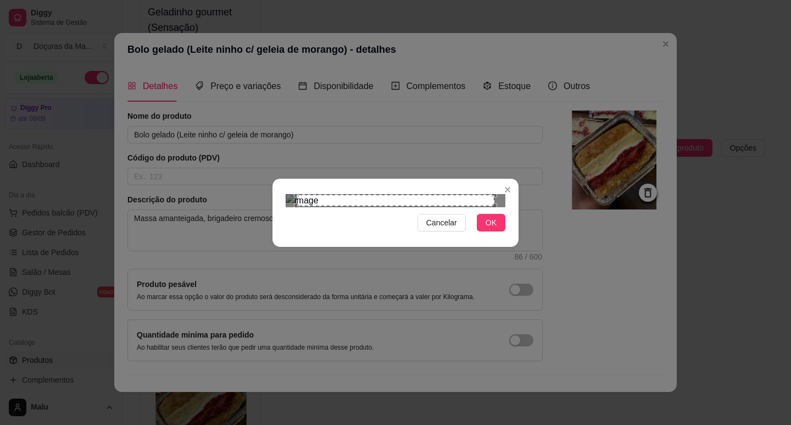
click at [487, 236] on div "Cancelar OK" at bounding box center [395, 212] width 246 height 46
click at [487, 228] on span "OK" at bounding box center [490, 222] width 11 height 12
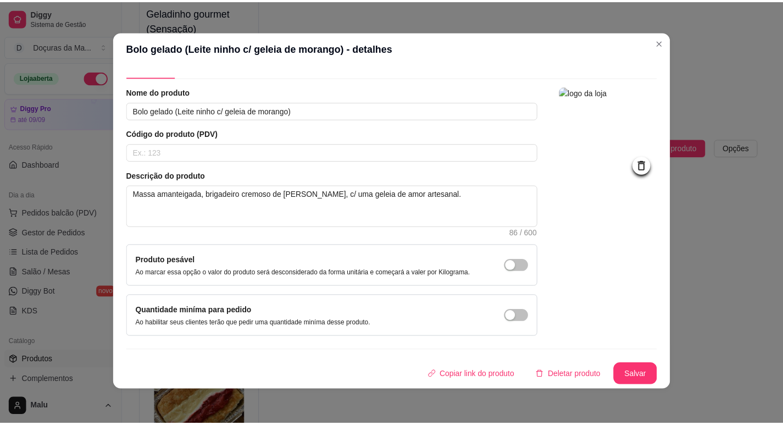
scroll to position [2, 0]
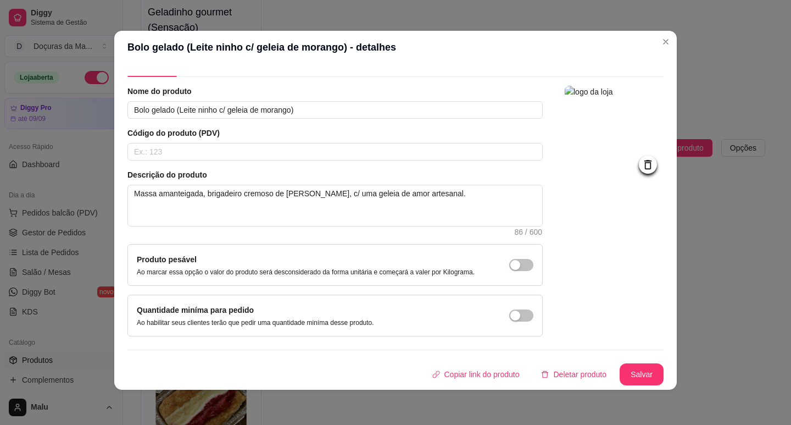
click at [623, 362] on div "Nome do produto Bolo gelado (Leite ninho c/ geleia de morango) Código do produt…" at bounding box center [395, 235] width 536 height 299
click at [626, 372] on button "Salvar" at bounding box center [641, 374] width 44 height 22
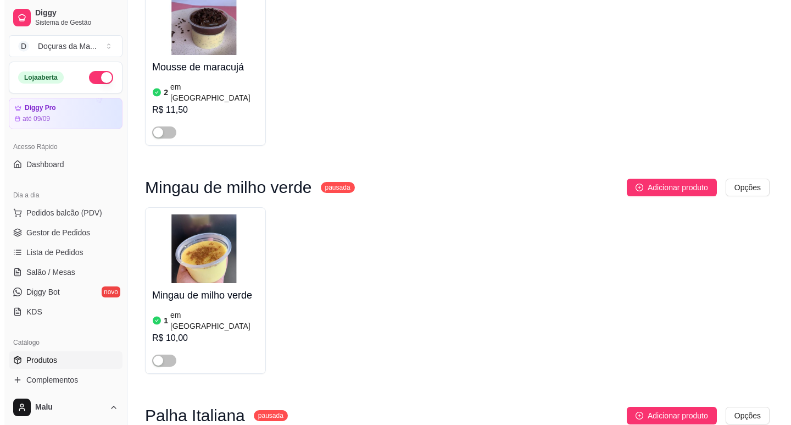
scroll to position [7227, 0]
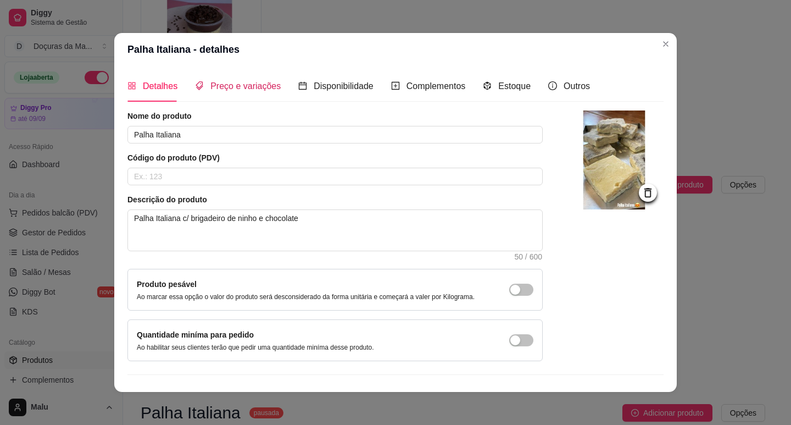
click at [202, 81] on div "Preço e variações" at bounding box center [238, 86] width 86 height 14
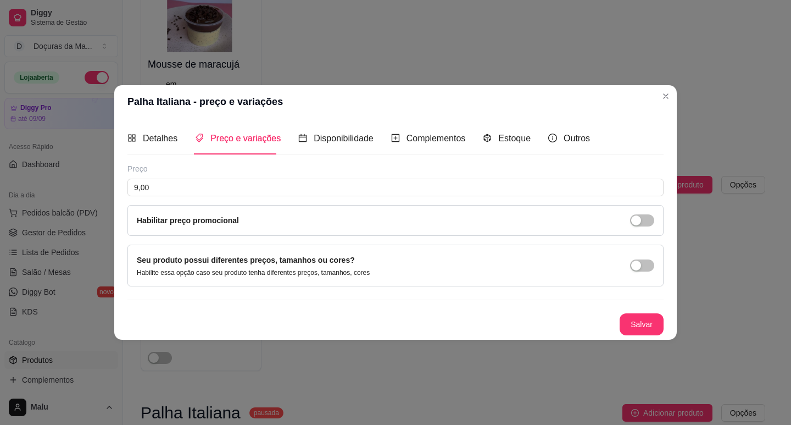
click at [158, 129] on div "Detalhes" at bounding box center [152, 137] width 50 height 31
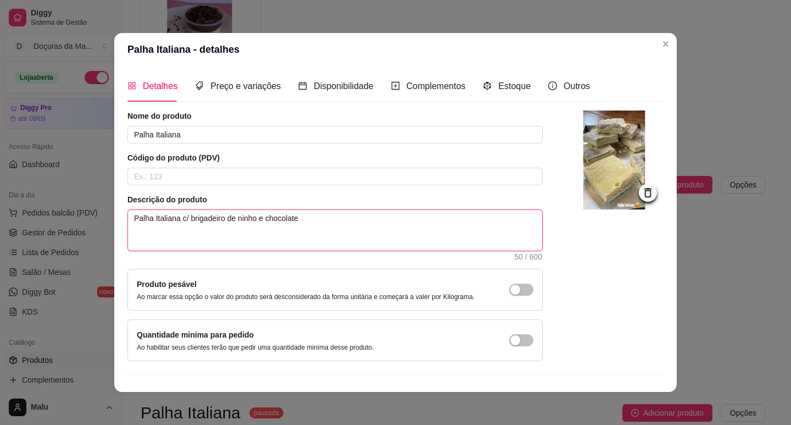
drag, startPoint x: 255, startPoint y: 216, endPoint x: 176, endPoint y: 219, distance: 79.7
click at [176, 219] on textarea "Palha Italiana c/ brigadeiro de ninho e chocolate" at bounding box center [335, 230] width 414 height 41
click at [180, 219] on textarea "Palha Italiana c/ brigadeiro de ninho e chocolate" at bounding box center [335, 230] width 414 height 41
click at [246, 224] on textarea "Palha Italiana c/ brigadeiro de ninho e chocolate" at bounding box center [335, 230] width 414 height 41
drag, startPoint x: 298, startPoint y: 217, endPoint x: 230, endPoint y: 215, distance: 68.1
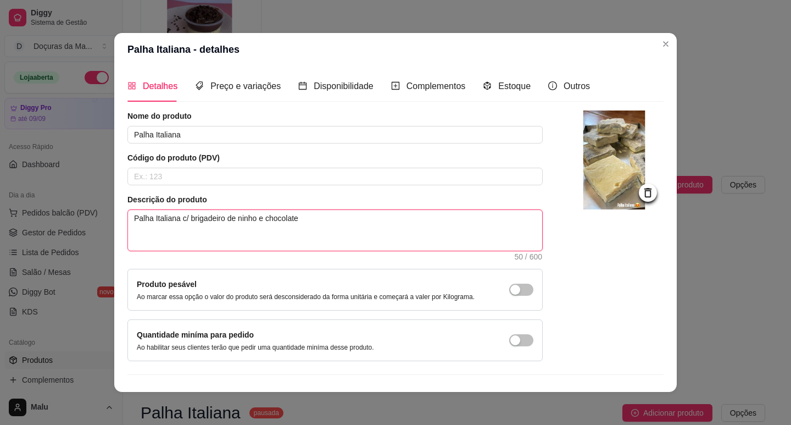
click at [230, 215] on textarea "Palha Italiana c/ brigadeiro de ninho e chocolate" at bounding box center [335, 230] width 414 height 41
type textarea "Palha Italiana c/ brigadeiro de"
type textarea "Palha Italiana c/ brigadeiro de l"
type textarea "Palha Italiana c/ brigadeiro de le"
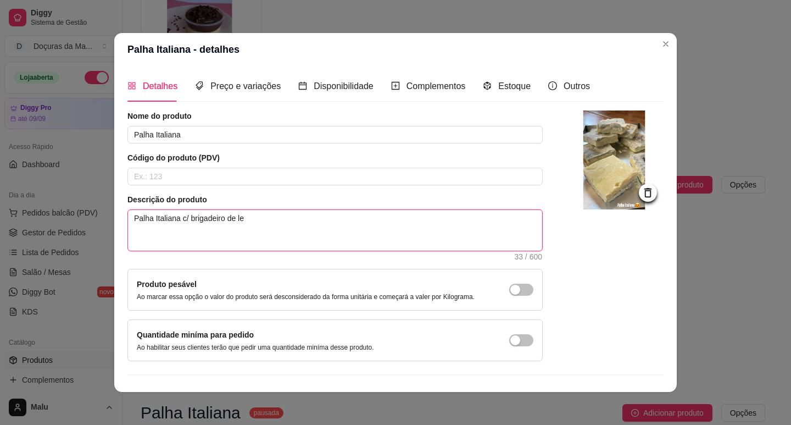
type textarea "Palha Italiana c/ brigadeiro de lei"
type textarea "Palha Italiana c/ brigadeiro de leit"
type textarea "Palha Italiana c/ brigadeiro de leite"
type textarea "Palha Italiana c/ brigadeiro de leite n"
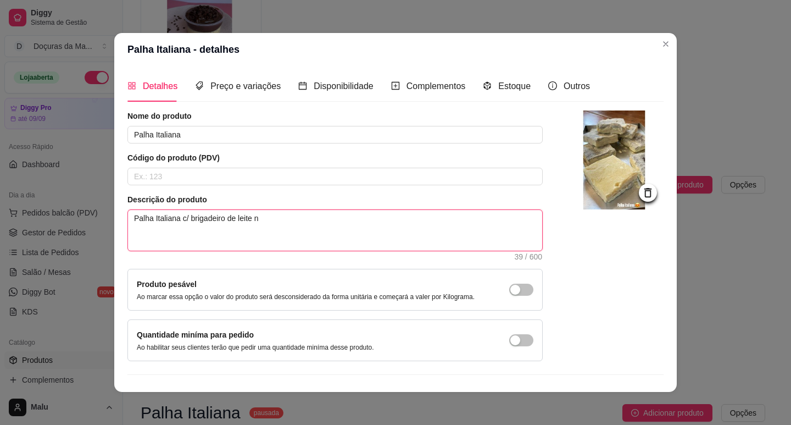
type textarea "Palha Italiana c/ brigadeiro de leite ni"
type textarea "Palha Italiana c/ brigadeiro de leite nih"
type textarea "Palha Italiana c/ brigadeiro de leite ni"
type textarea "Palha Italiana c/ brigadeiro de leite nin"
type textarea "Palha Italiana c/ brigadeiro de leite ninh"
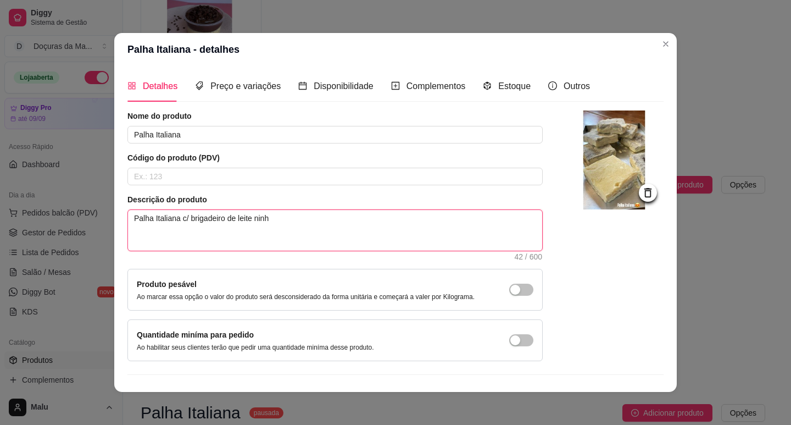
type textarea "Palha Italiana c/ brigadeiro de [PERSON_NAME]"
click at [594, 172] on img at bounding box center [614, 159] width 99 height 99
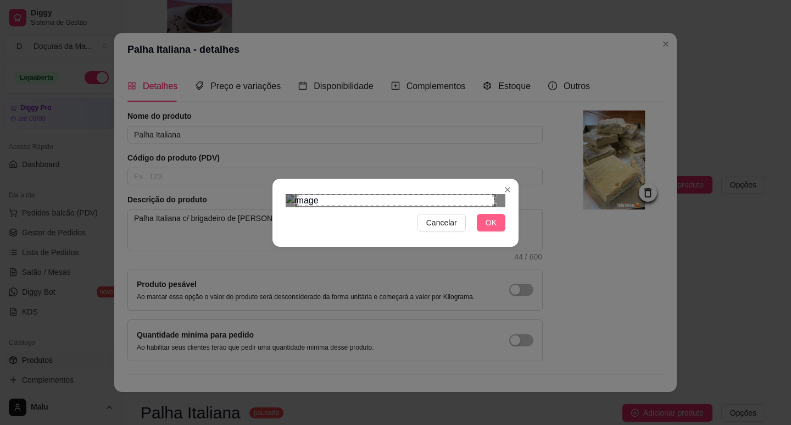
click at [500, 231] on button "OK" at bounding box center [491, 223] width 29 height 18
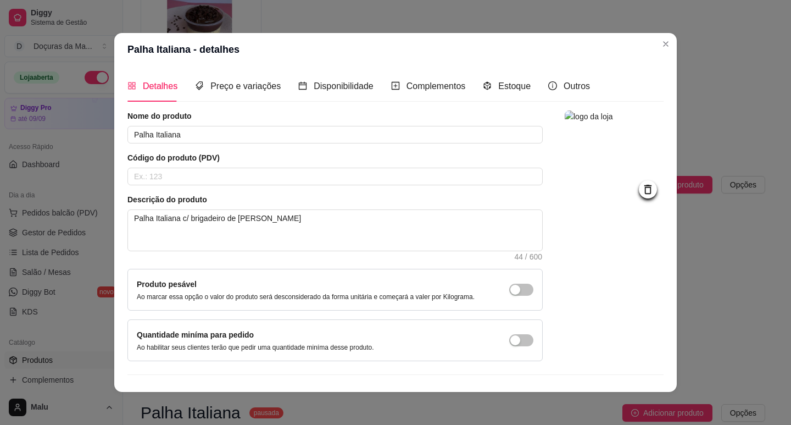
scroll to position [23, 0]
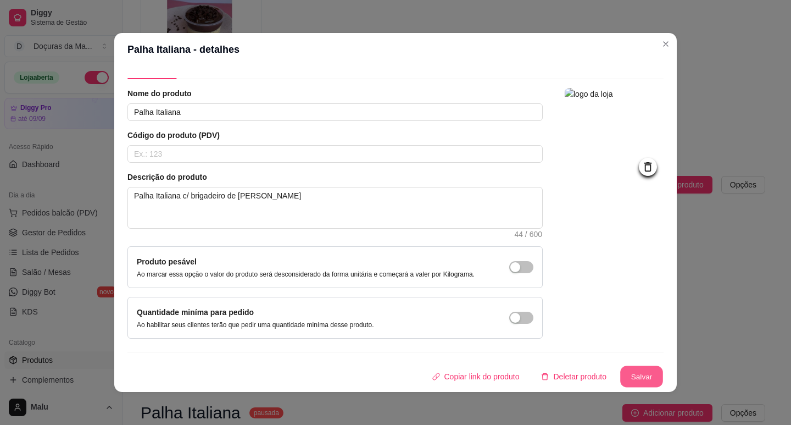
click at [623, 381] on button "Salvar" at bounding box center [641, 376] width 43 height 21
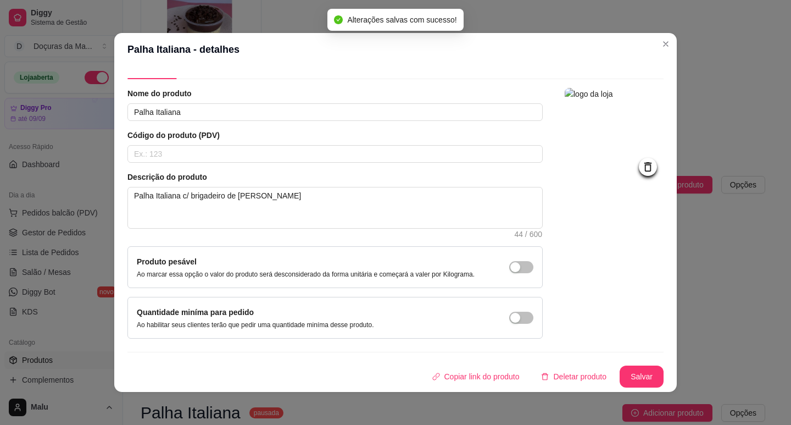
scroll to position [0, 0]
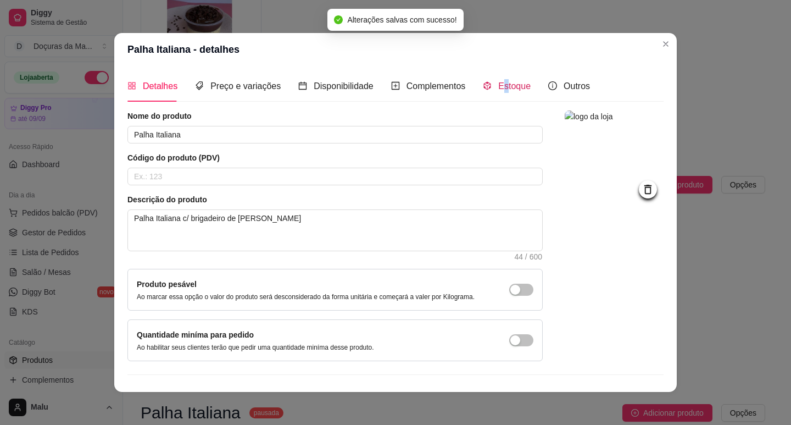
click at [498, 90] on span "Estoque" at bounding box center [514, 85] width 32 height 9
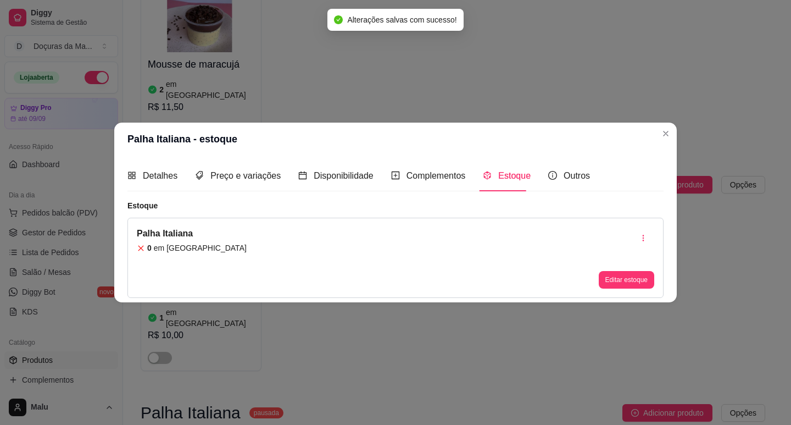
click at [647, 289] on div "Palha Italiana 0 em estoque Editar estoque" at bounding box center [395, 257] width 536 height 80
click at [638, 276] on button "Editar estoque" at bounding box center [626, 280] width 55 height 18
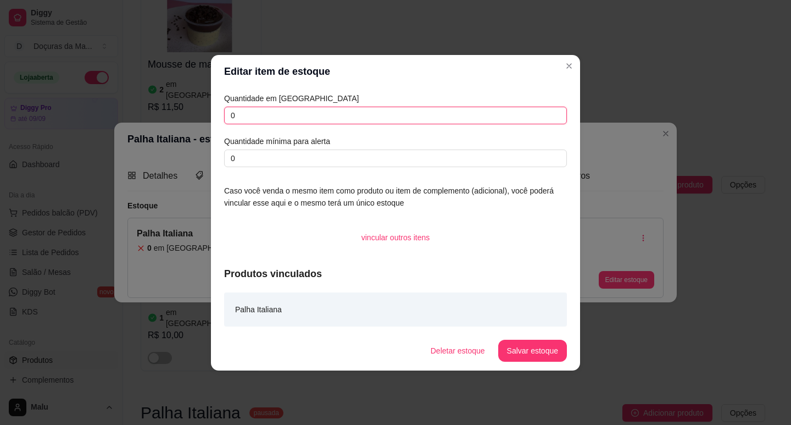
click at [498, 117] on input "0" at bounding box center [395, 116] width 343 height 18
type input "8"
click at [512, 337] on footer "Deletar estoque Salvar estoque" at bounding box center [395, 351] width 369 height 40
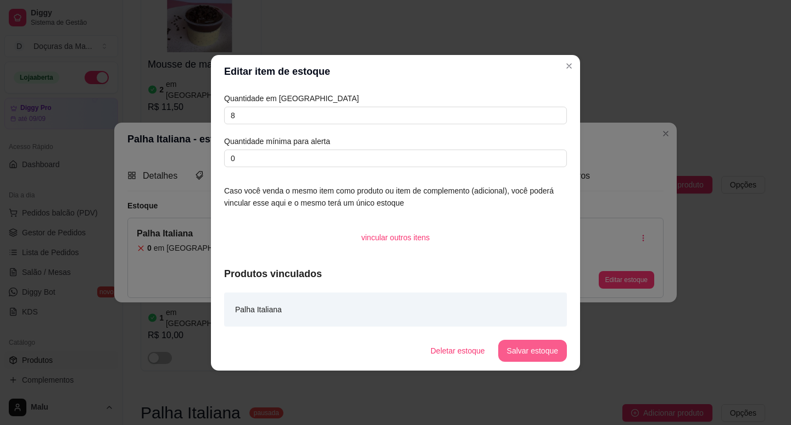
click at [512, 345] on button "Salvar estoque" at bounding box center [532, 350] width 69 height 22
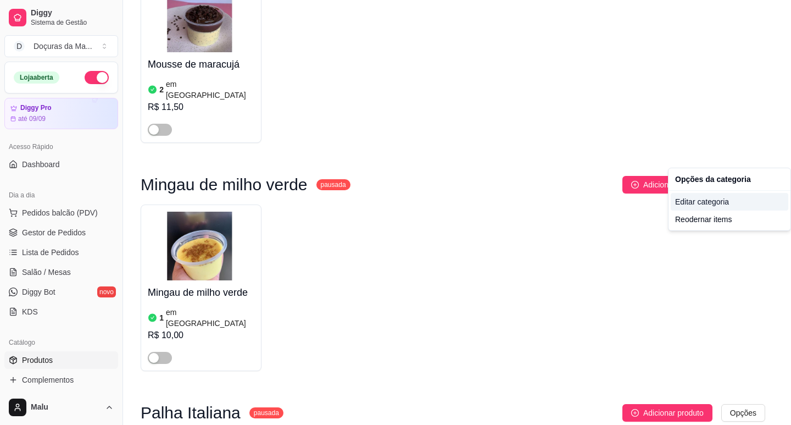
click at [697, 199] on div "Editar categoria" at bounding box center [730, 202] width 118 height 18
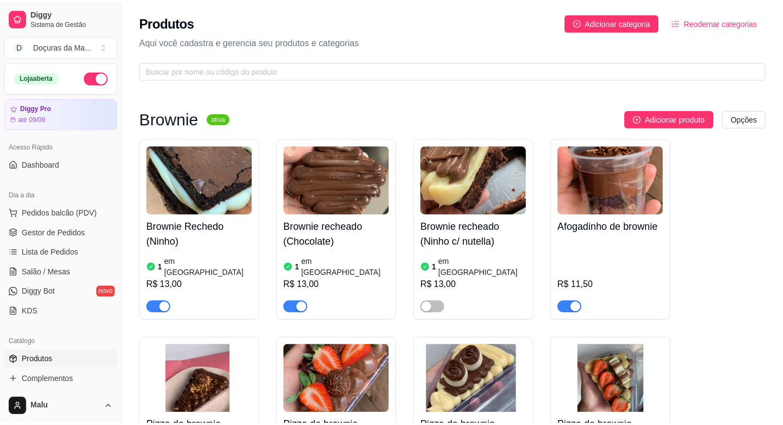
scroll to position [7171, 0]
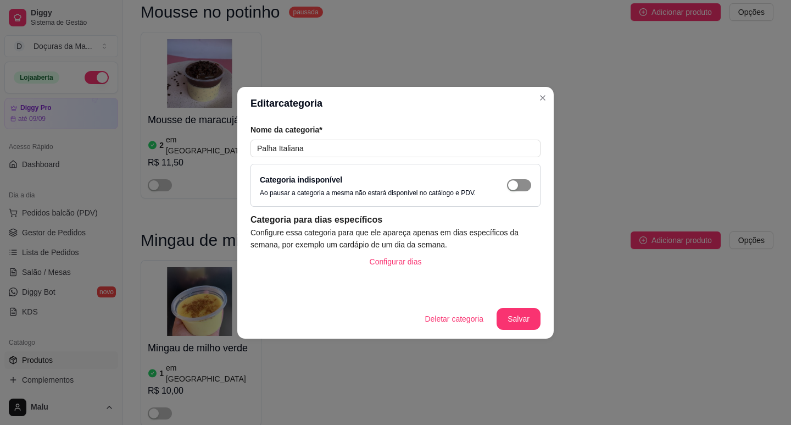
click at [519, 189] on span "button" at bounding box center [519, 185] width 24 height 12
click at [533, 312] on button "Salvar" at bounding box center [518, 319] width 44 height 22
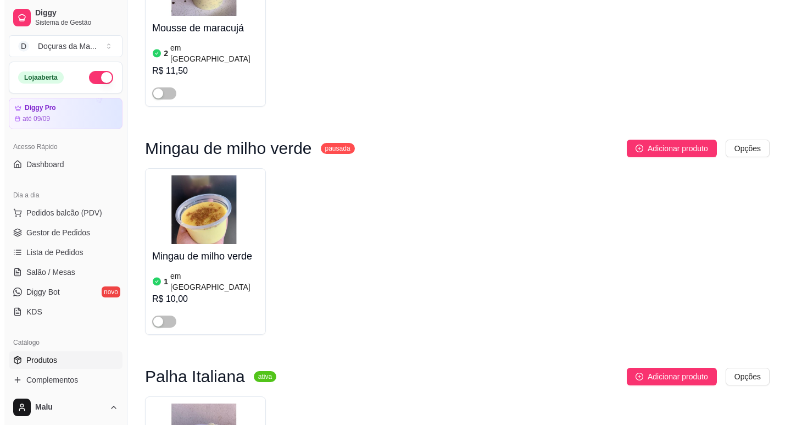
scroll to position [7436, 0]
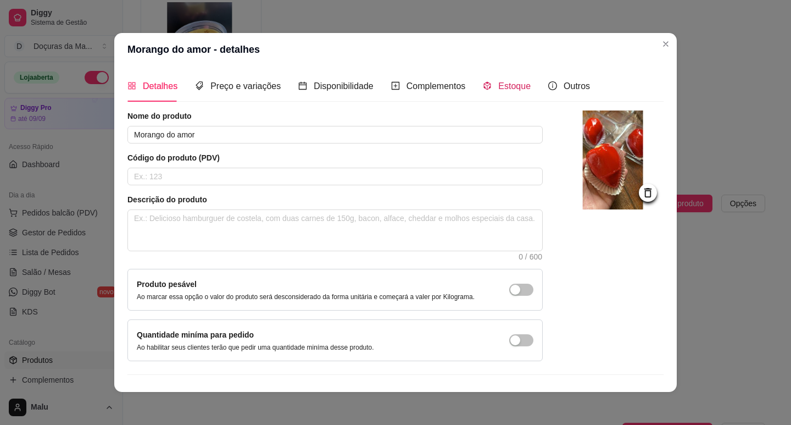
click at [496, 92] on div "Estoque" at bounding box center [507, 86] width 48 height 14
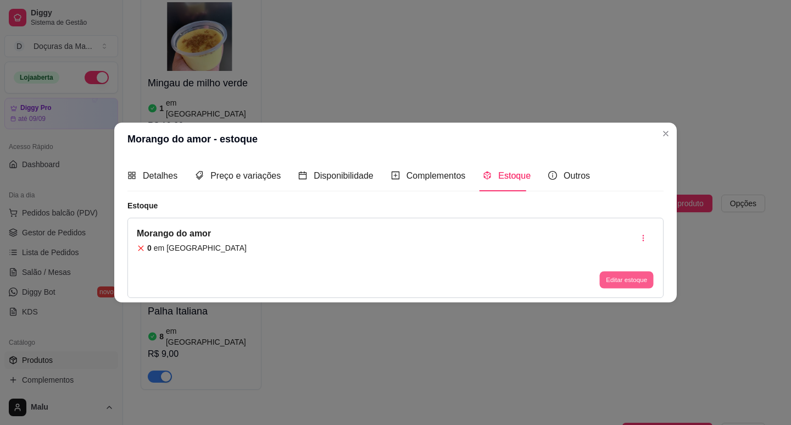
click at [614, 278] on button "Editar estoque" at bounding box center [626, 279] width 54 height 17
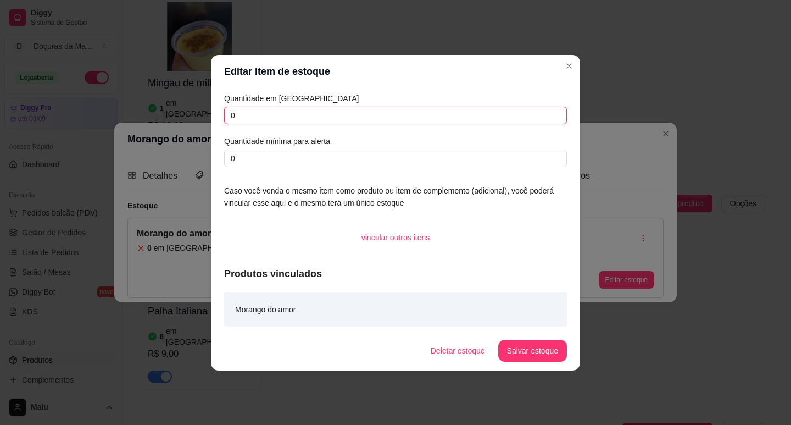
click at [252, 119] on input "0" at bounding box center [395, 116] width 343 height 18
type input "11"
click at [542, 334] on footer "Deletar estoque Salvar estoque" at bounding box center [395, 351] width 369 height 40
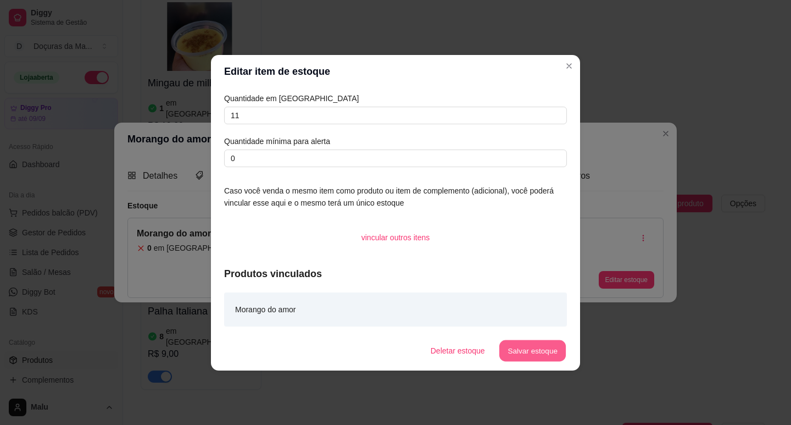
click at [538, 350] on button "Salvar estoque" at bounding box center [532, 349] width 67 height 21
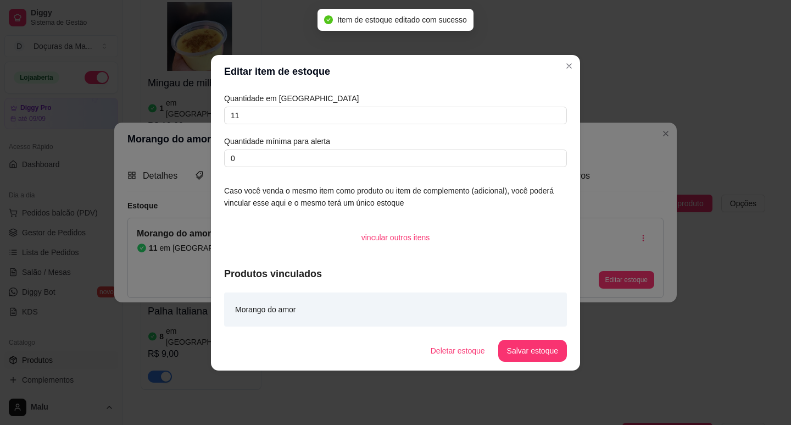
click at [565, 54] on div "Editar item de estoque Quantidade em estoque 11 Quantidade mínima para alerta 0…" at bounding box center [395, 212] width 791 height 425
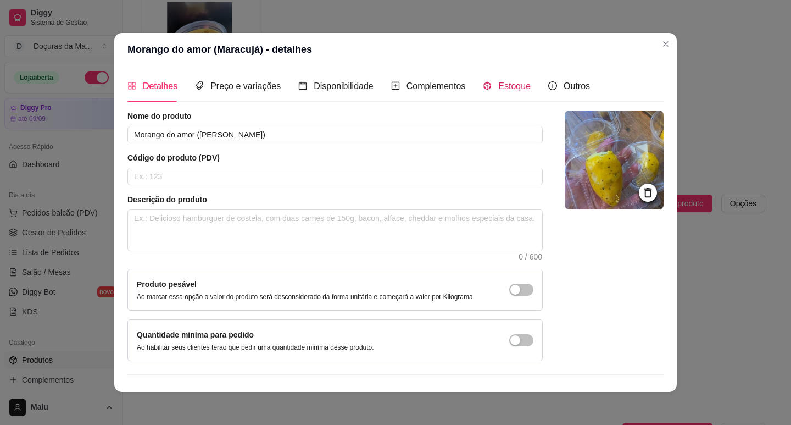
click at [487, 87] on div "Estoque" at bounding box center [507, 86] width 48 height 14
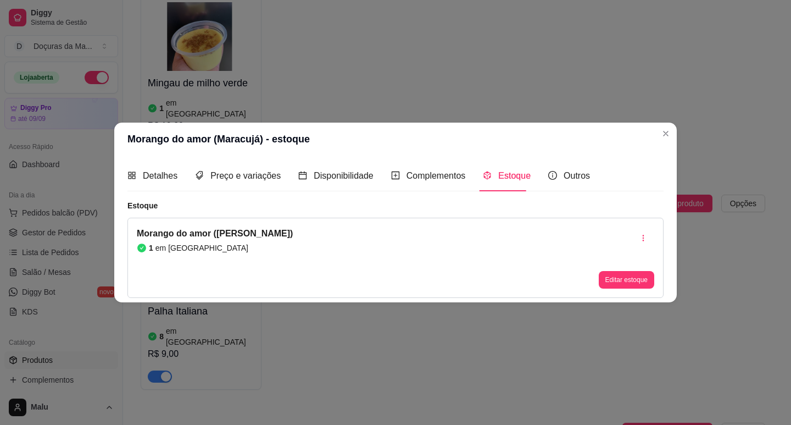
click at [608, 278] on button "Editar estoque" at bounding box center [626, 280] width 55 height 18
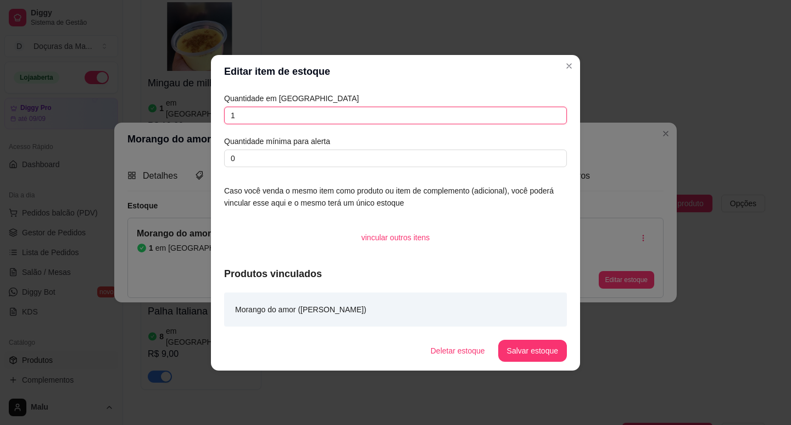
click at [450, 110] on input "1" at bounding box center [395, 116] width 343 height 18
type input "10"
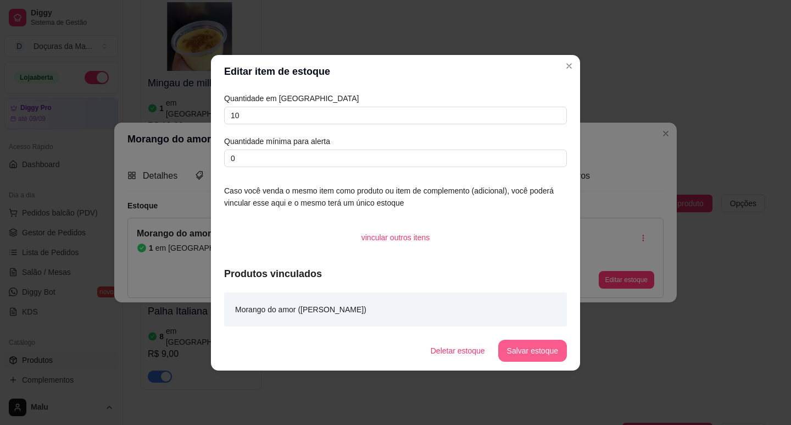
click at [550, 355] on button "Salvar estoque" at bounding box center [532, 350] width 69 height 22
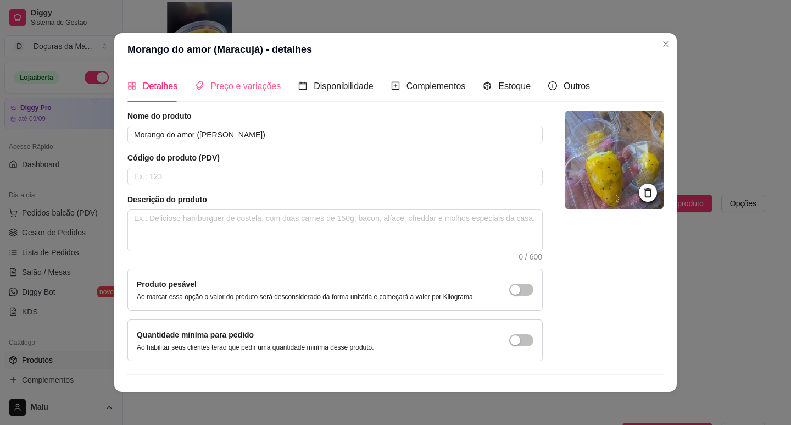
click at [218, 94] on div "Preço e variações" at bounding box center [238, 85] width 86 height 31
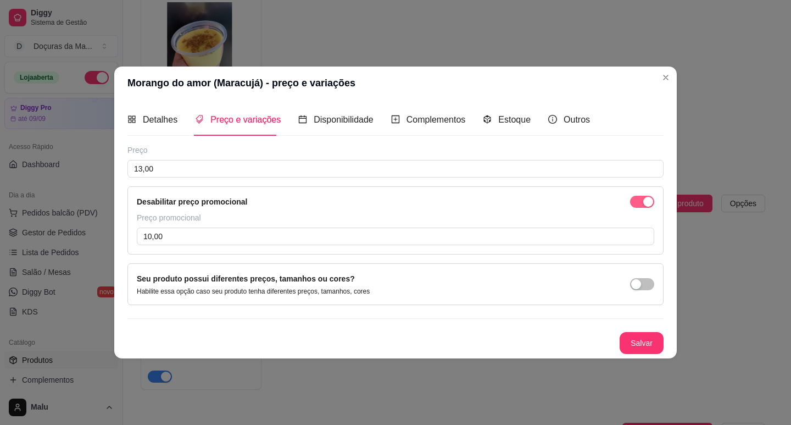
click at [633, 200] on span "button" at bounding box center [642, 202] width 24 height 12
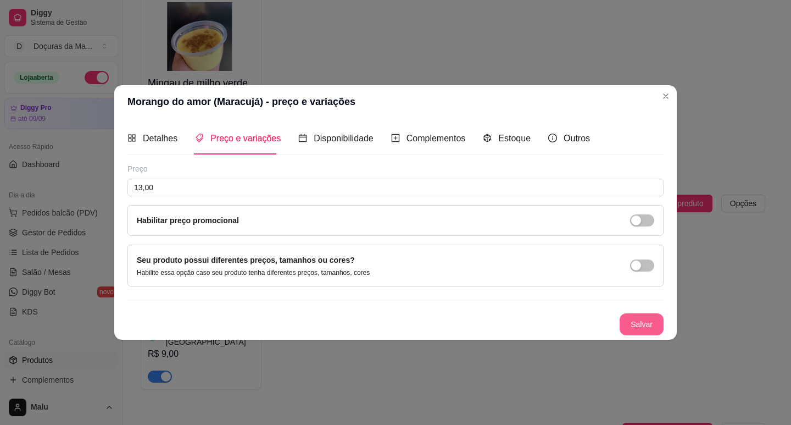
click at [634, 333] on button "Salvar" at bounding box center [641, 324] width 44 height 22
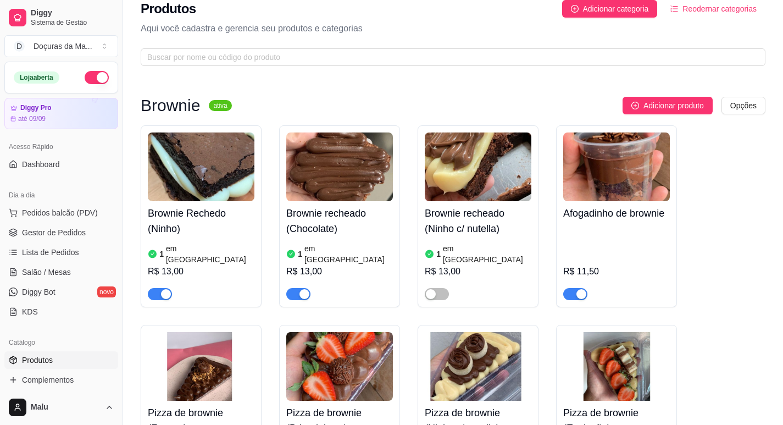
scroll to position [0, 0]
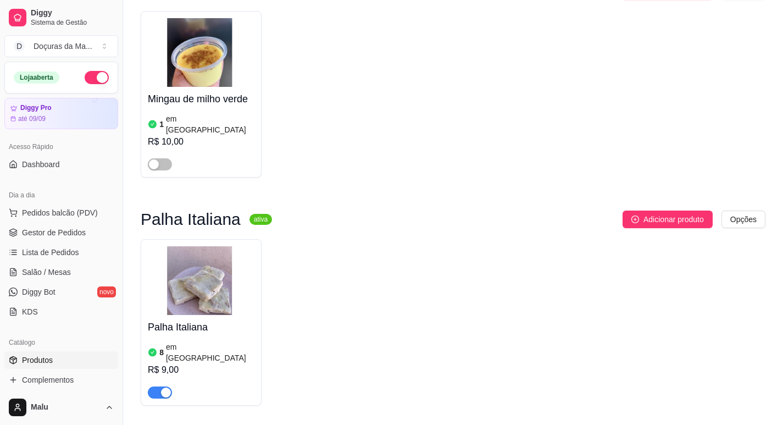
scroll to position [7423, 0]
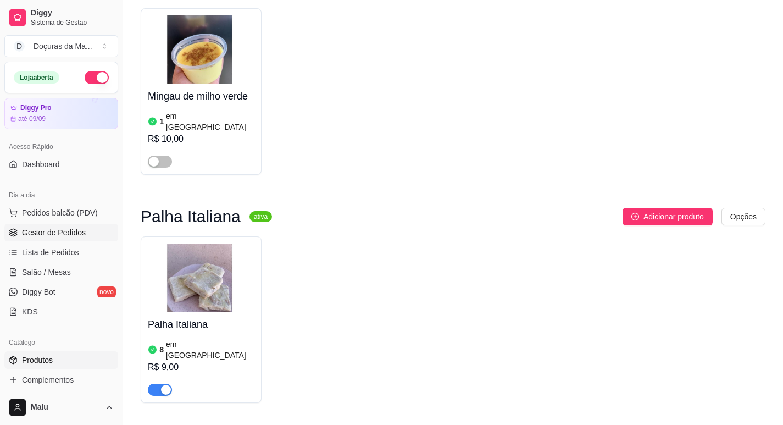
click at [59, 228] on span "Gestor de Pedidos" at bounding box center [54, 232] width 64 height 11
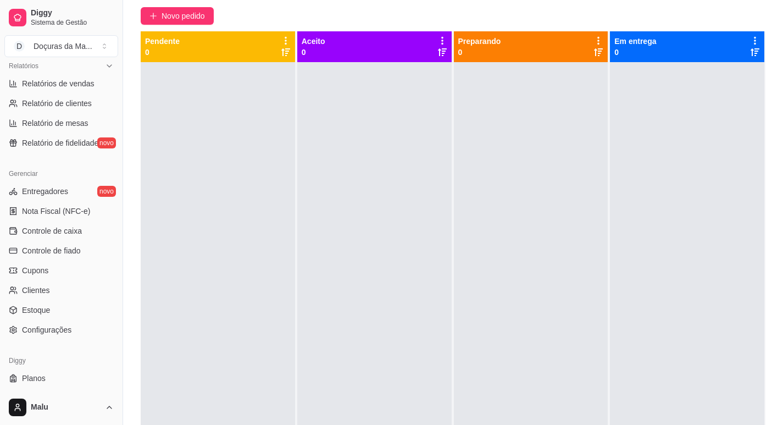
scroll to position [366, 0]
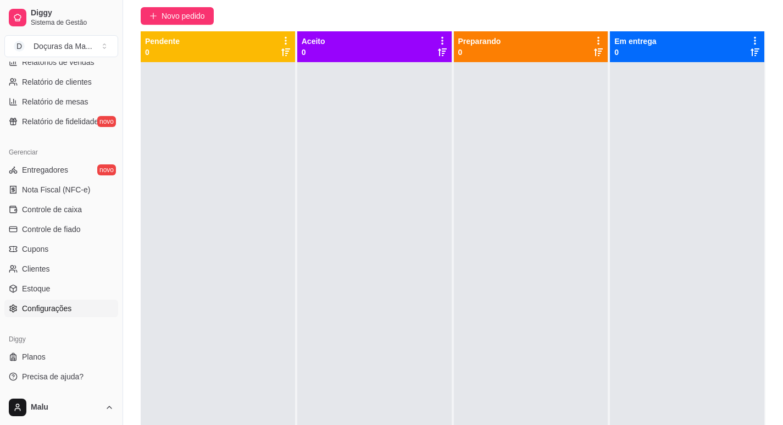
click at [42, 306] on span "Configurações" at bounding box center [46, 308] width 49 height 11
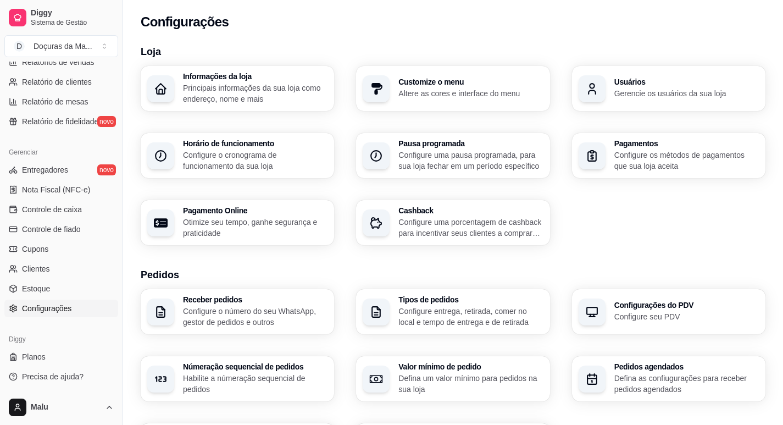
click at [182, 158] on div "Horário de funcionamento Configure o cronograma de funcionamento da sua loja" at bounding box center [237, 155] width 193 height 45
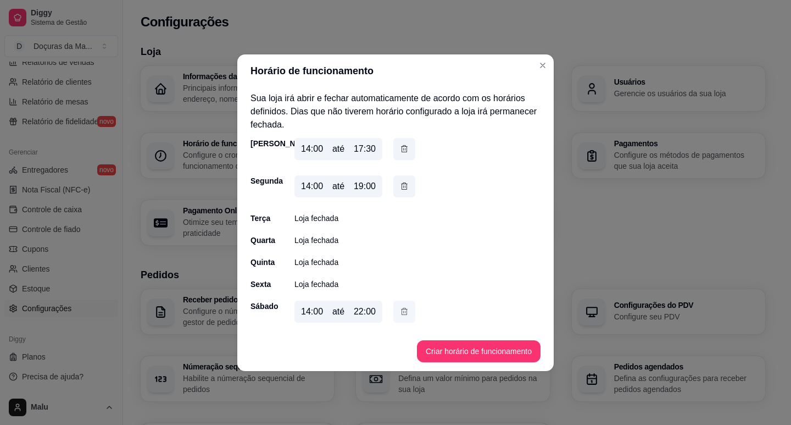
click at [410, 311] on button "button" at bounding box center [404, 311] width 22 height 22
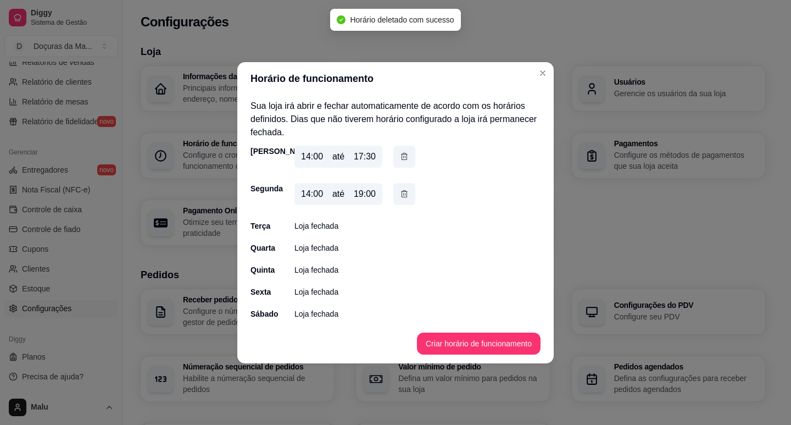
click at [497, 345] on button "Criar horário de funcionamento" at bounding box center [479, 343] width 124 height 22
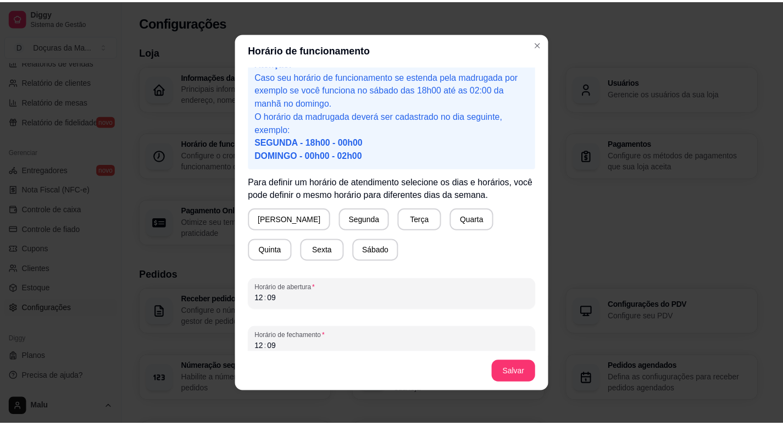
scroll to position [30, 0]
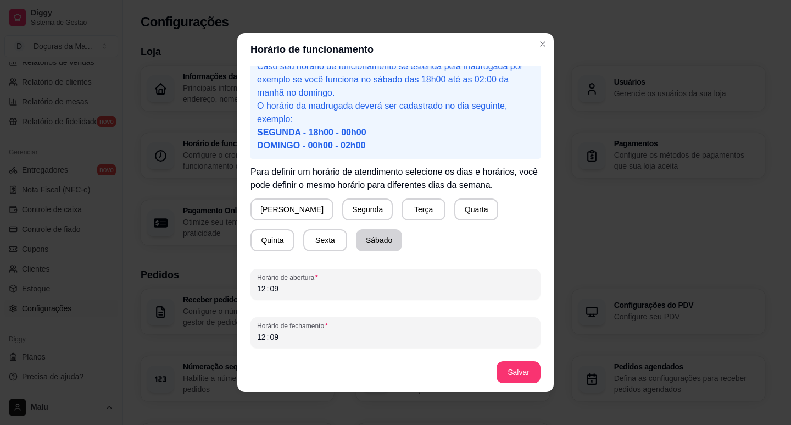
click at [356, 242] on button "Sábado" at bounding box center [379, 240] width 46 height 22
click at [288, 292] on div "12 : 09" at bounding box center [395, 288] width 277 height 13
click at [302, 345] on div "Horário de fechamento 12 : 09" at bounding box center [395, 332] width 290 height 31
click at [303, 333] on div "12 : 09" at bounding box center [395, 336] width 277 height 13
click at [518, 371] on button "Salvar" at bounding box center [518, 371] width 43 height 21
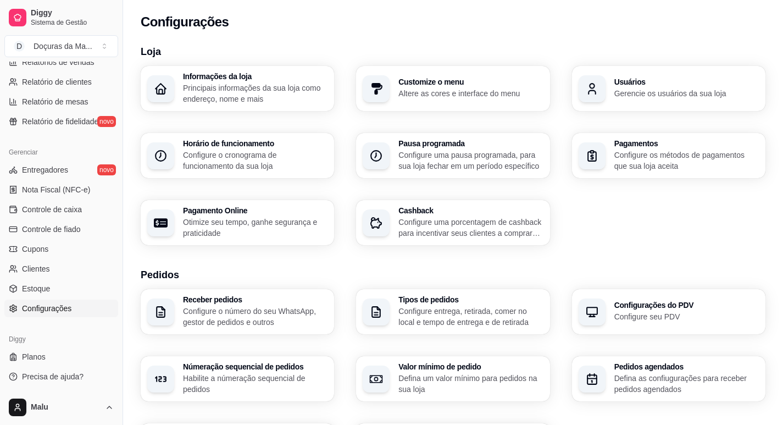
click at [207, 316] on p "Configure o número do seu WhatsApp, gestor de pedidos e outros" at bounding box center [255, 316] width 144 height 22
click at [237, 153] on p "Configure o cronograma de funcionamento da sua loja" at bounding box center [255, 159] width 140 height 21
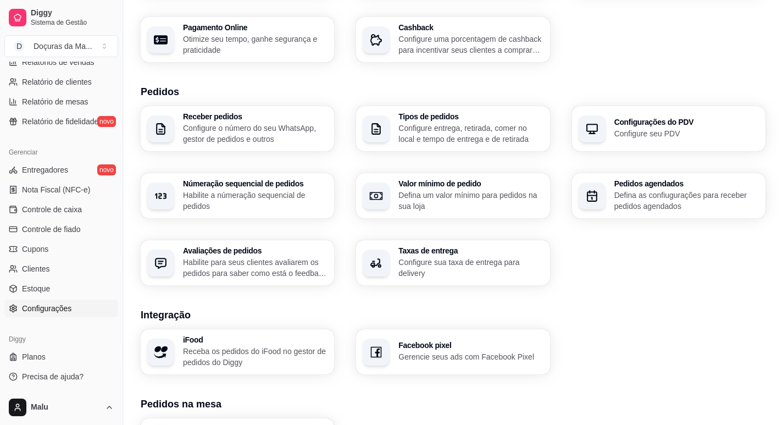
click at [442, 130] on p "Configure entrega, retirada, comer no local e tempo de entrega e de retirada" at bounding box center [470, 133] width 144 height 22
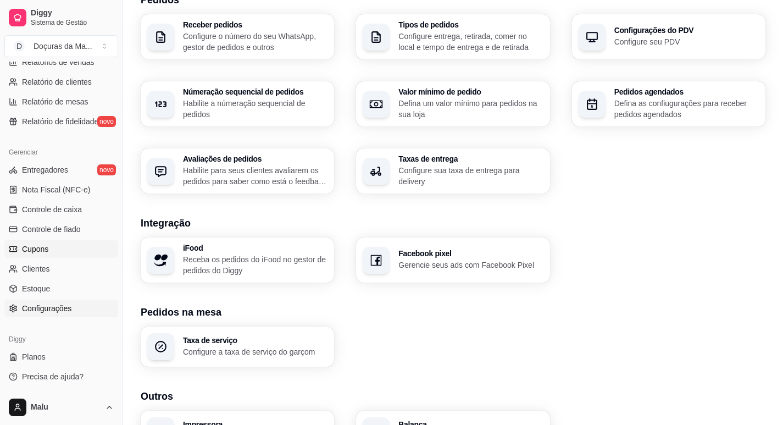
click at [37, 248] on span "Cupons" at bounding box center [35, 248] width 26 height 11
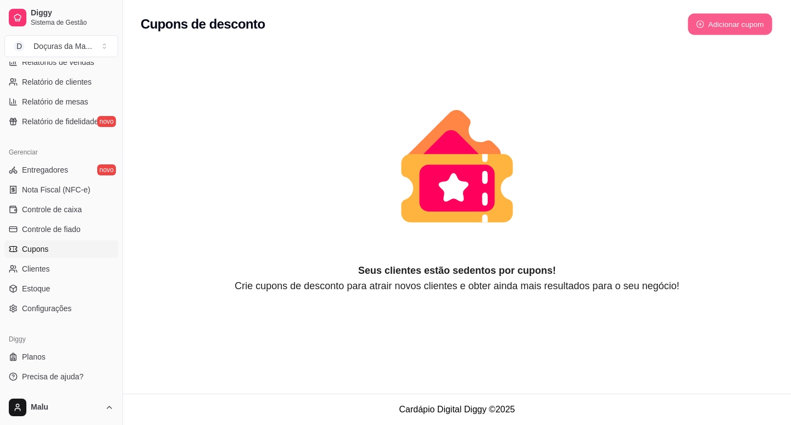
click at [703, 19] on button "Adicionar cupom" at bounding box center [730, 24] width 85 height 21
select select "FIXED_VALUE"
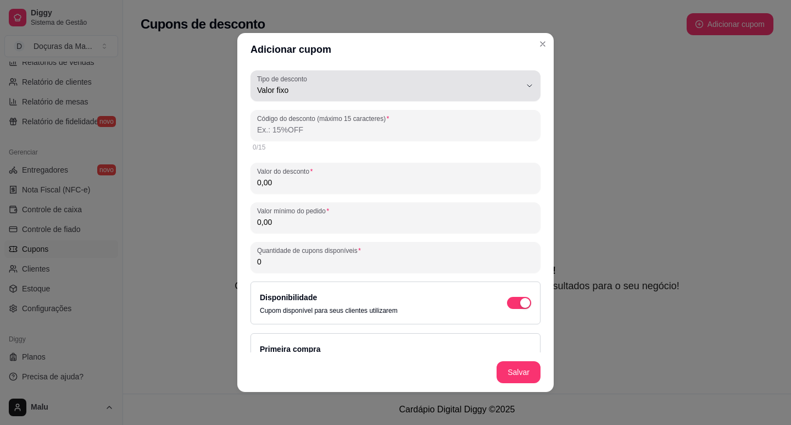
click at [300, 93] on span "Valor fixo" at bounding box center [389, 90] width 264 height 11
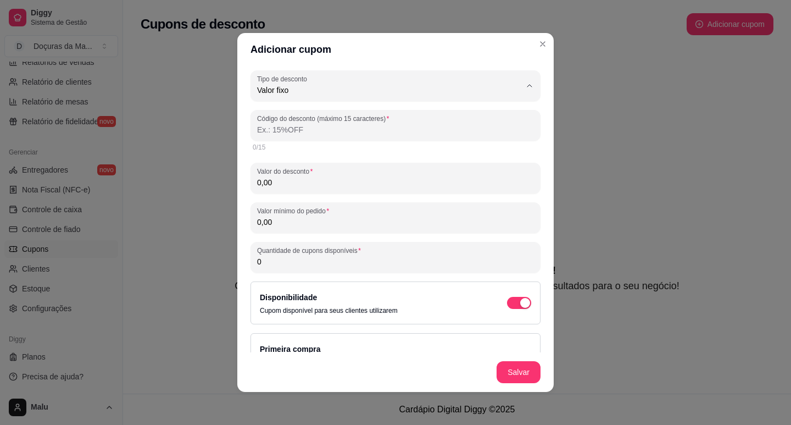
click at [292, 138] on span "Porcentagem" at bounding box center [381, 134] width 243 height 10
type input "PERCENTAGE"
select select "PERCENTAGE"
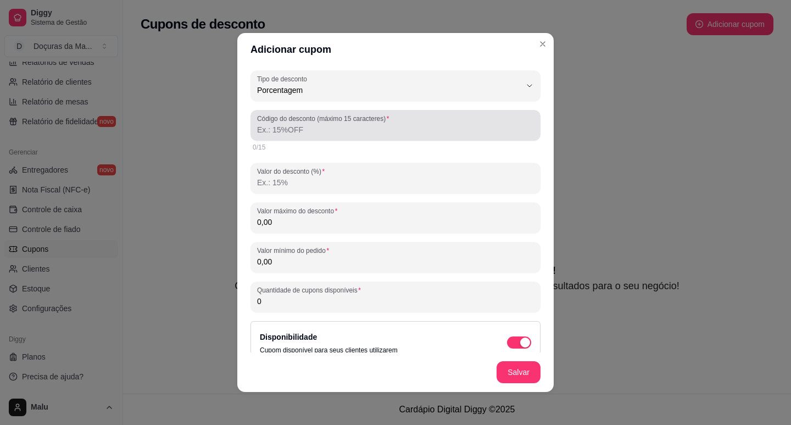
click at [292, 137] on div "Código do desconto (máximo 15 caracteres)" at bounding box center [395, 125] width 290 height 31
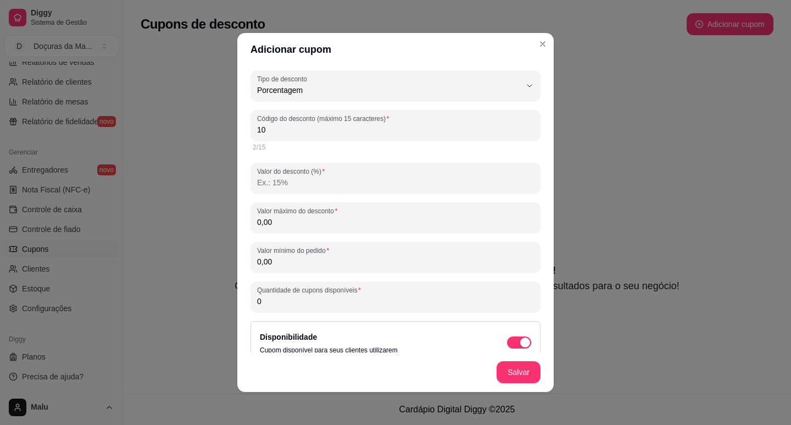
type input "1"
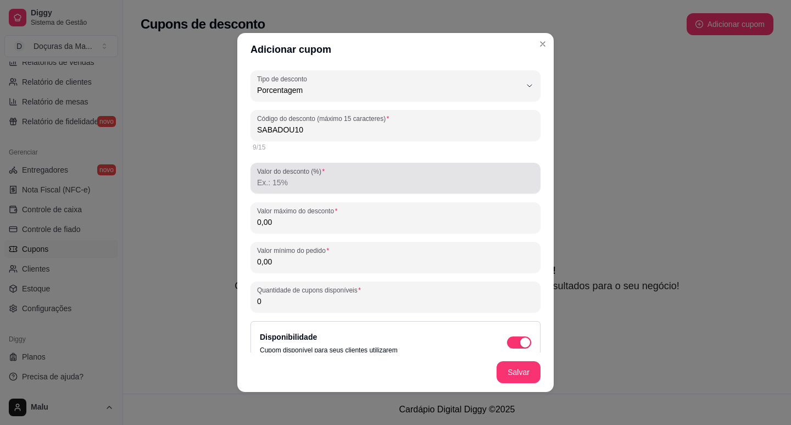
type input "SABADOU10"
click at [299, 181] on input "Valor do desconto (%)" at bounding box center [395, 182] width 277 height 11
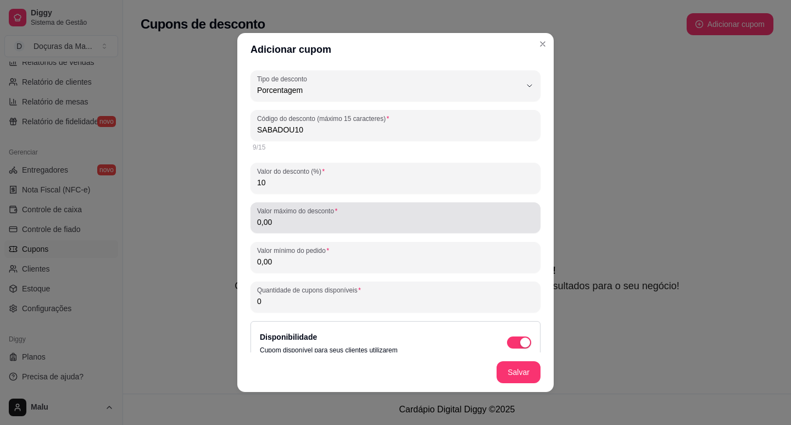
type input "10"
click at [301, 216] on input "0,00" at bounding box center [395, 221] width 277 height 11
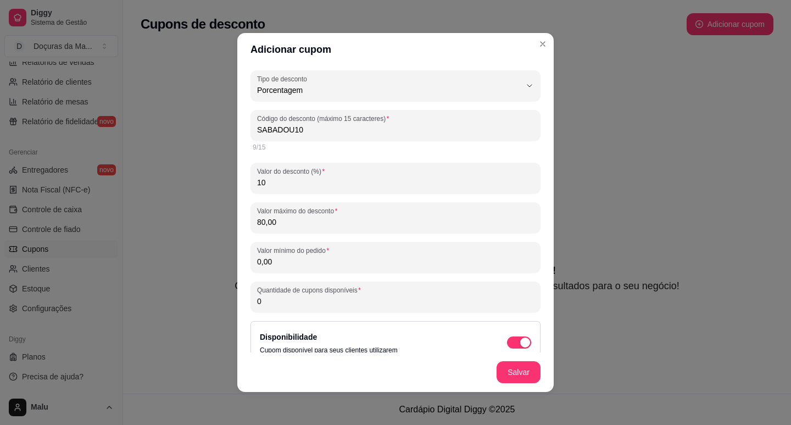
type input "80,00"
click at [286, 261] on input "0,00" at bounding box center [395, 261] width 277 height 11
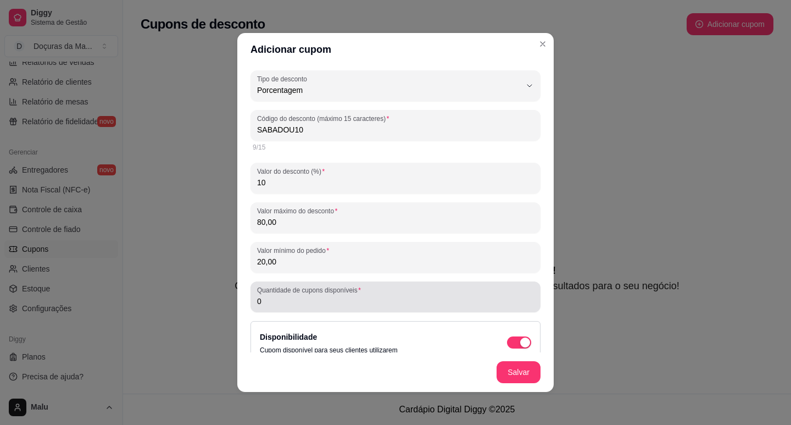
type input "20,00"
click at [292, 293] on label "Quantidade de cupons disponíveis" at bounding box center [311, 289] width 108 height 9
click at [292, 295] on input "0" at bounding box center [395, 300] width 277 height 11
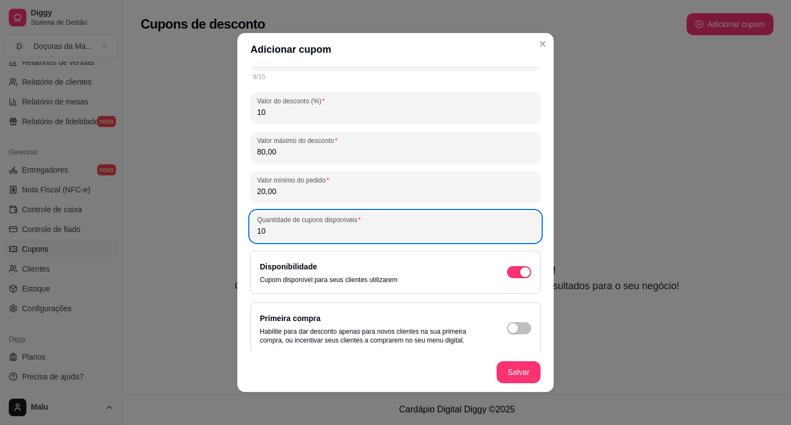
scroll to position [137, 0]
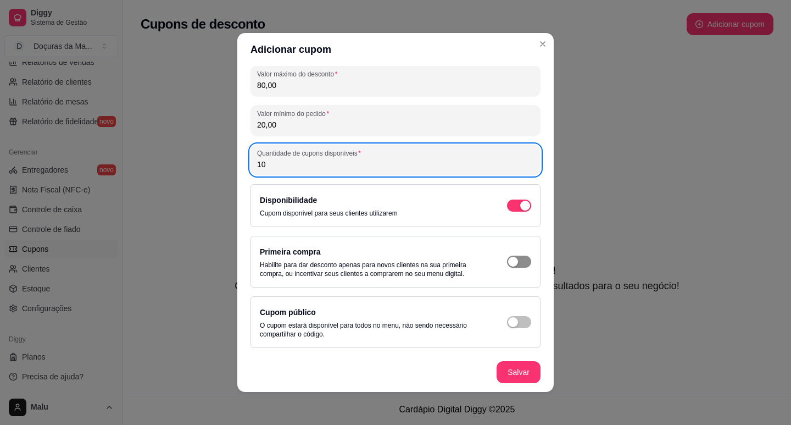
type input "10"
click at [520, 210] on div "button" at bounding box center [525, 205] width 10 height 10
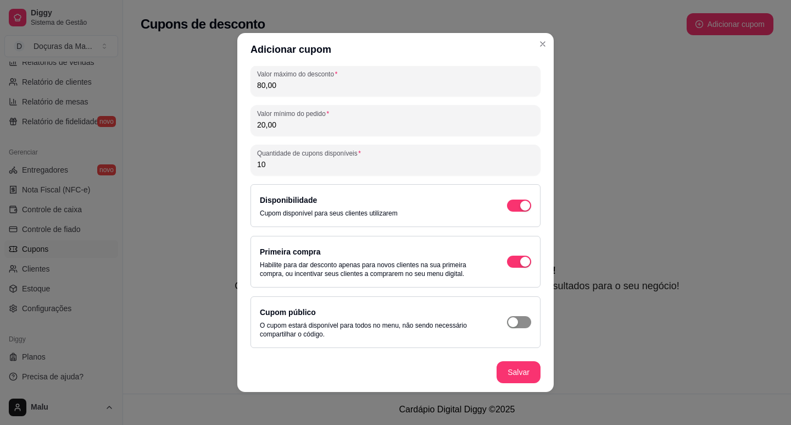
click at [516, 323] on span "button" at bounding box center [519, 322] width 24 height 12
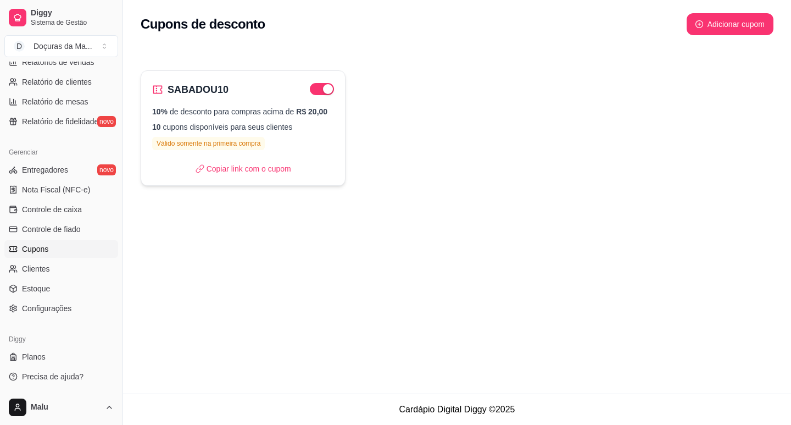
click at [207, 142] on p "Válido somente na primeira compra" at bounding box center [208, 143] width 113 height 13
select select "PERCENTAGE"
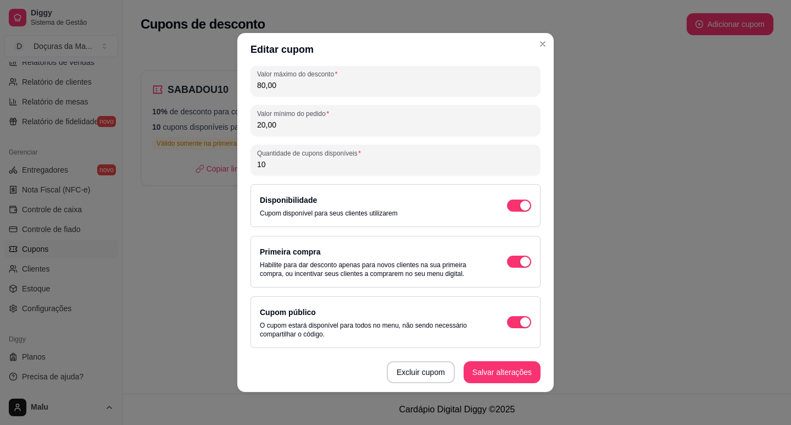
scroll to position [2, 0]
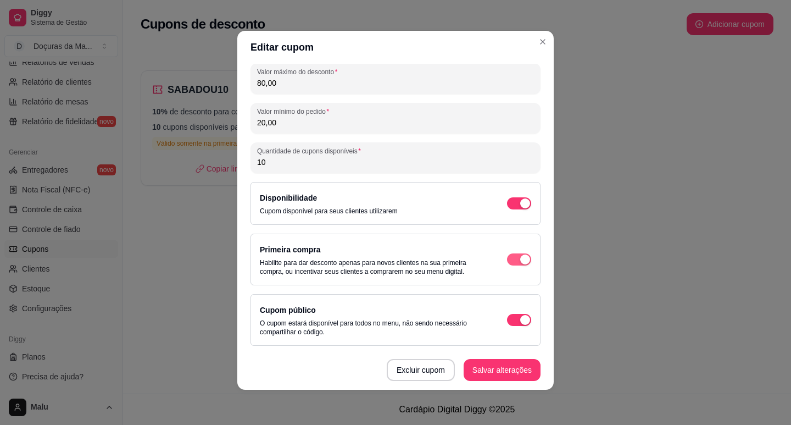
click at [507, 209] on span "button" at bounding box center [519, 203] width 24 height 12
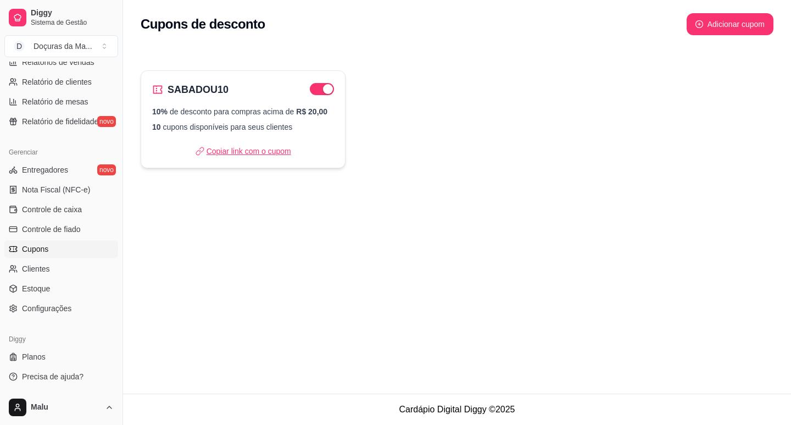
click at [242, 147] on p "Copiar link com o cupom" at bounding box center [244, 151] width 96 height 11
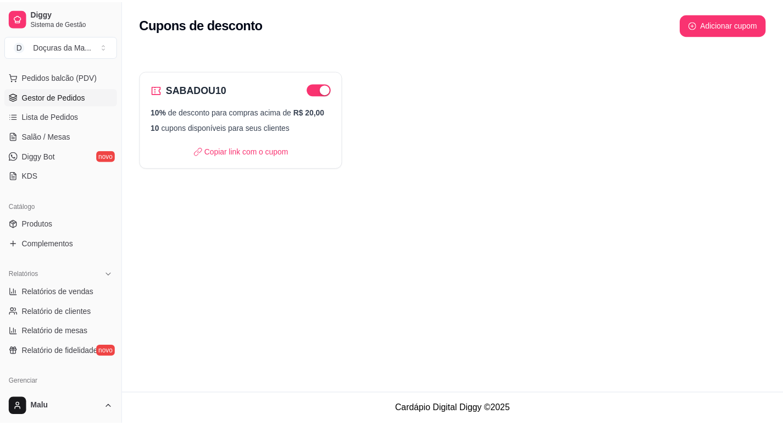
scroll to position [0, 0]
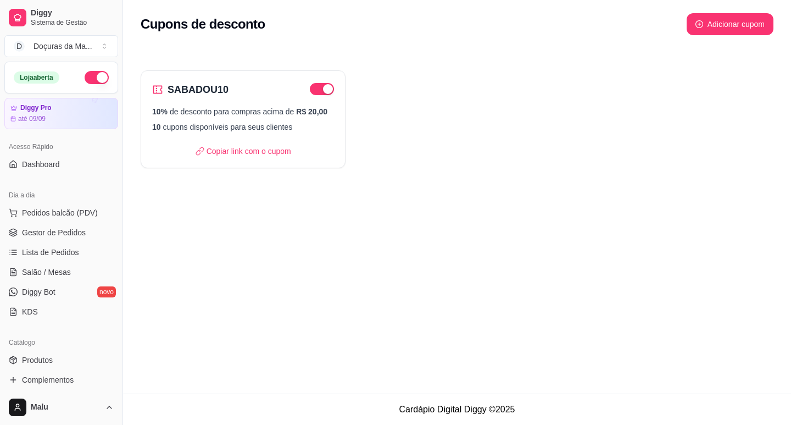
click at [32, 222] on ul "Pedidos balcão (PDV) Gestor de Pedidos Lista de Pedidos Salão / Mesas Diggy Bot…" at bounding box center [61, 262] width 114 height 116
click at [32, 225] on link "Gestor de Pedidos" at bounding box center [61, 233] width 114 height 18
